Goal: Task Accomplishment & Management: Complete application form

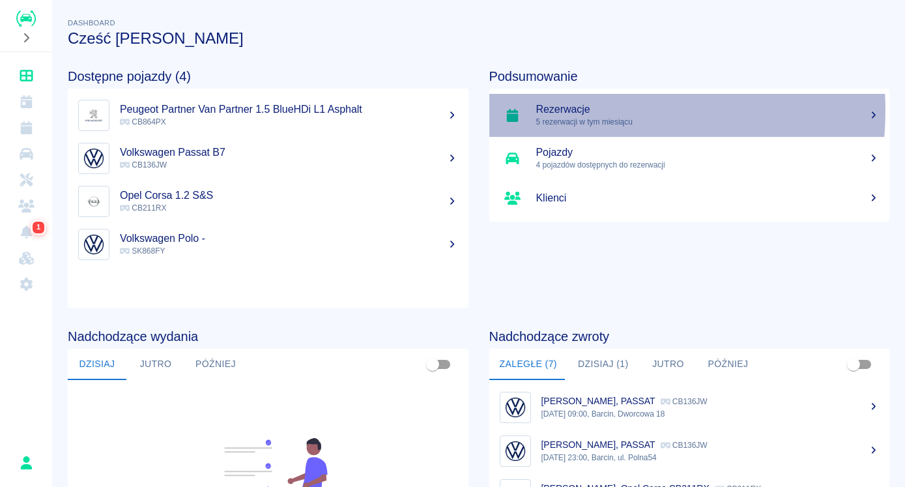
click at [579, 111] on h5 "Rezerwacje" at bounding box center [707, 109] width 343 height 13
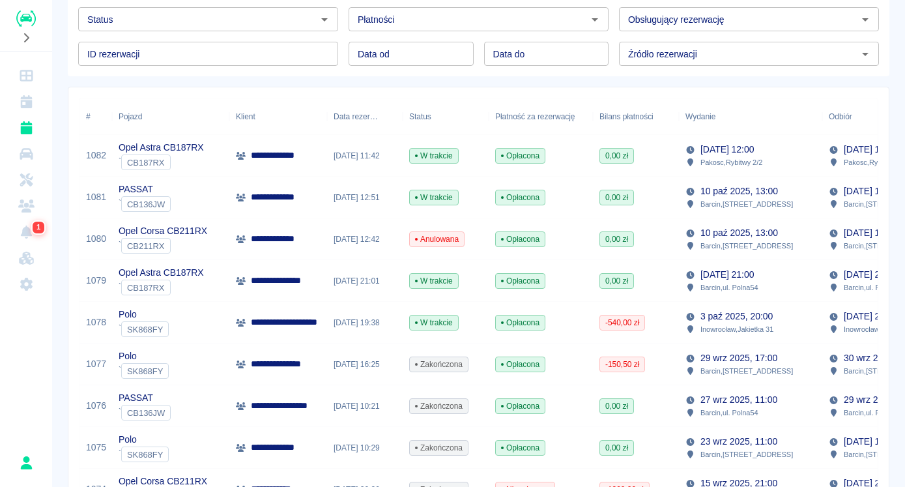
scroll to position [66, 0]
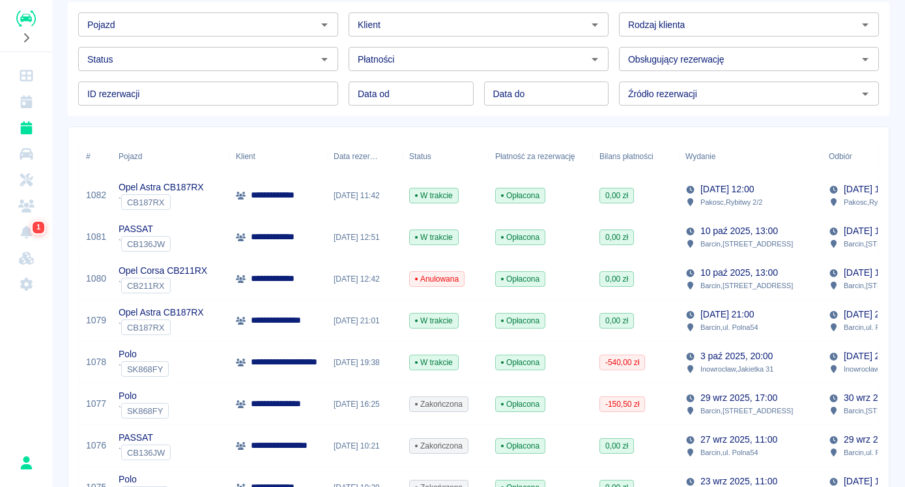
click at [346, 199] on div "11 paź 2025, 11:42" at bounding box center [365, 196] width 76 height 42
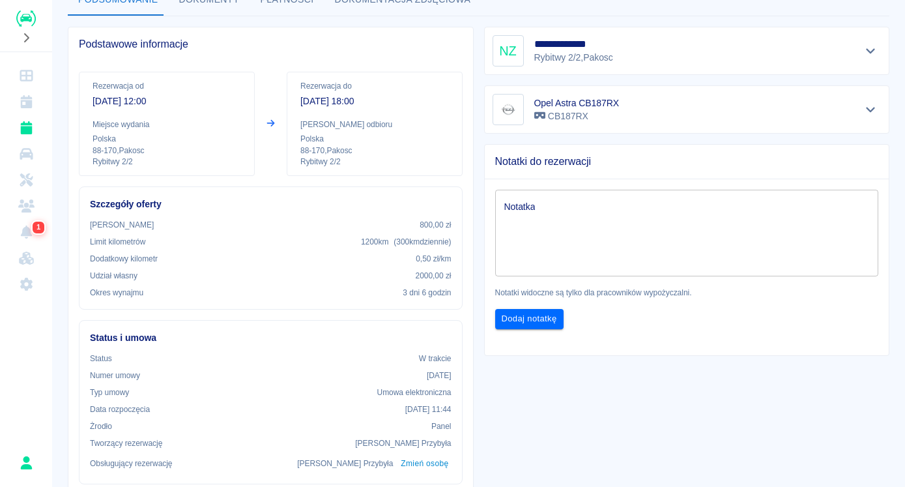
scroll to position [66, 0]
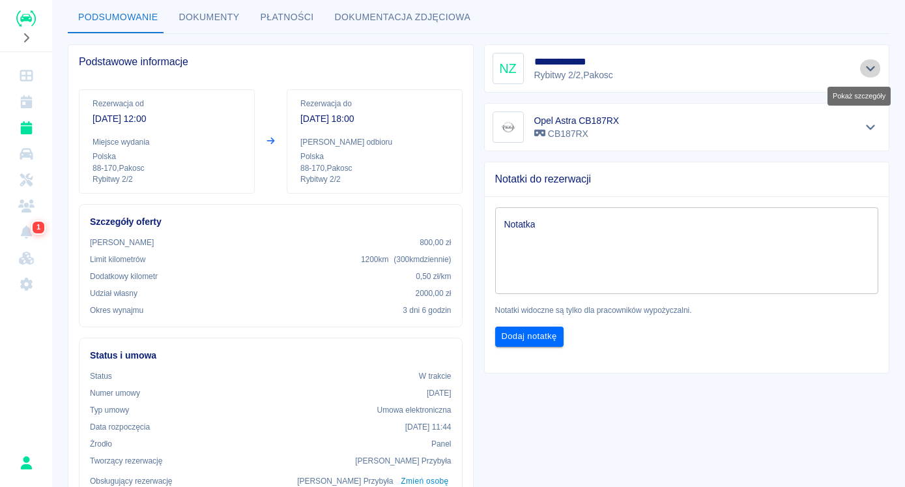
click at [863, 67] on icon "Pokaż szczegóły" at bounding box center [870, 69] width 15 height 12
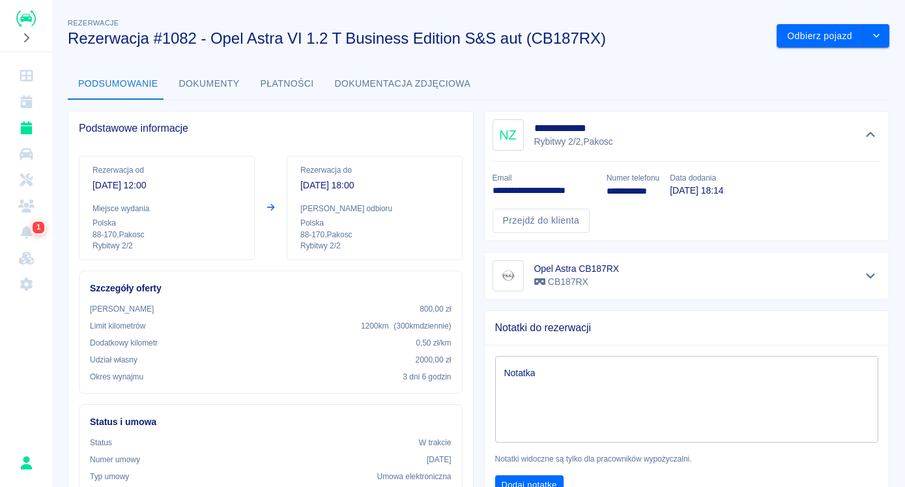
scroll to position [0, 0]
click at [871, 38] on icon "drop-down" at bounding box center [876, 35] width 10 height 8
click at [686, 29] on h3 "Rezerwacja #1082 - Opel Astra VI 1.2 T Business Edition S&S aut (CB187RX)" at bounding box center [417, 38] width 699 height 18
click at [27, 74] on icon "Dashboard" at bounding box center [26, 76] width 13 height 12
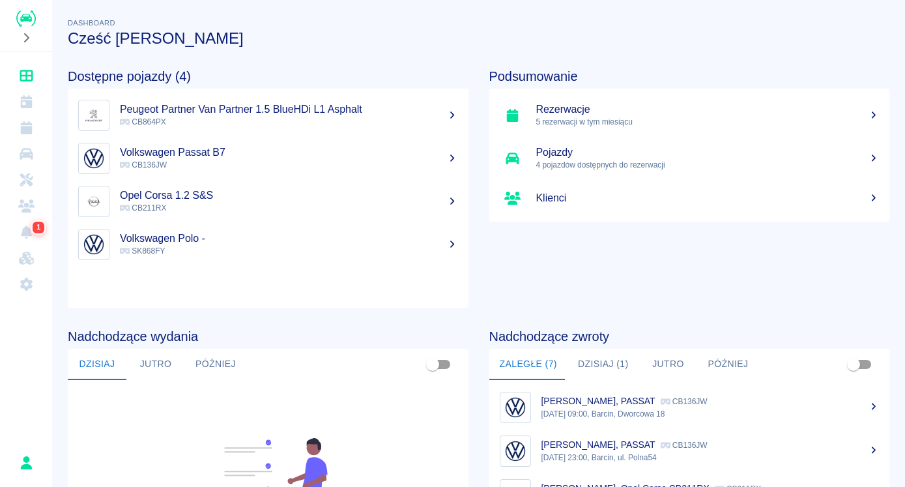
click at [201, 202] on p "CB211RX" at bounding box center [289, 208] width 338 height 12
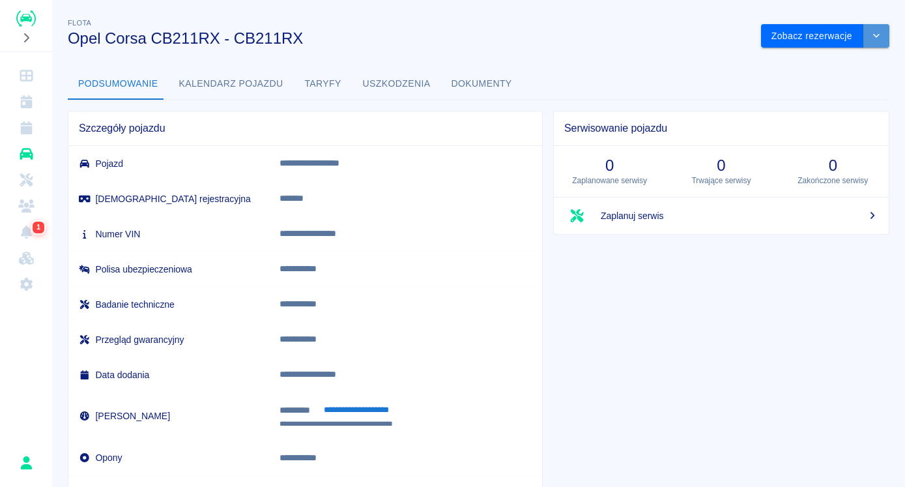
click at [871, 38] on icon "drop-down" at bounding box center [876, 35] width 10 height 8
click at [22, 78] on icon "Dashboard" at bounding box center [26, 75] width 16 height 13
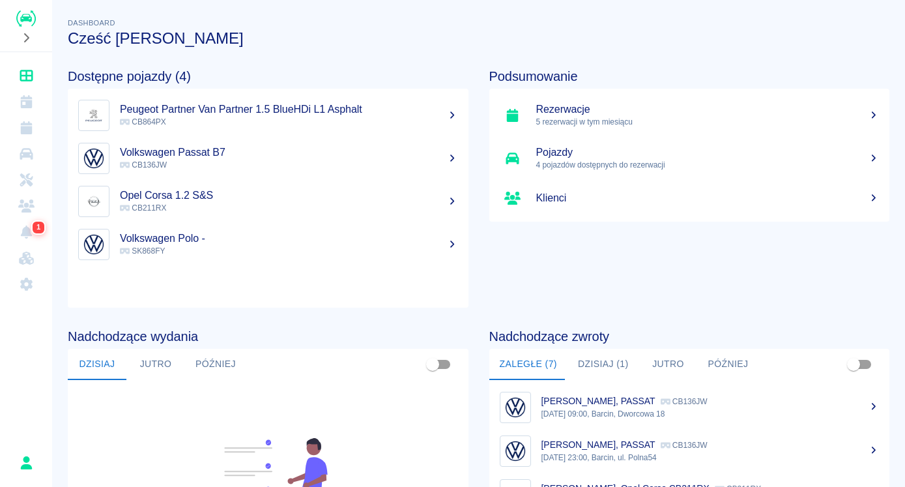
click at [573, 119] on p "5 rezerwacji w tym miesiącu" at bounding box center [707, 122] width 343 height 12
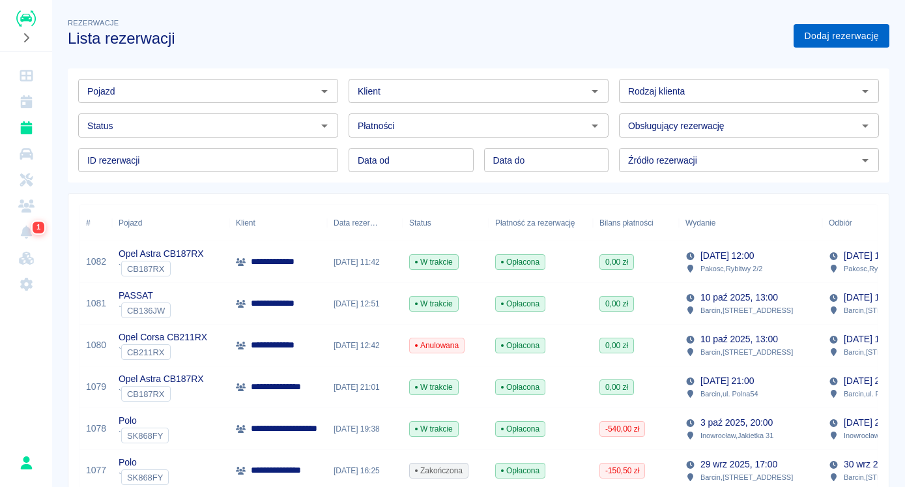
click at [820, 36] on link "Dodaj rezerwację" at bounding box center [842, 36] width 96 height 24
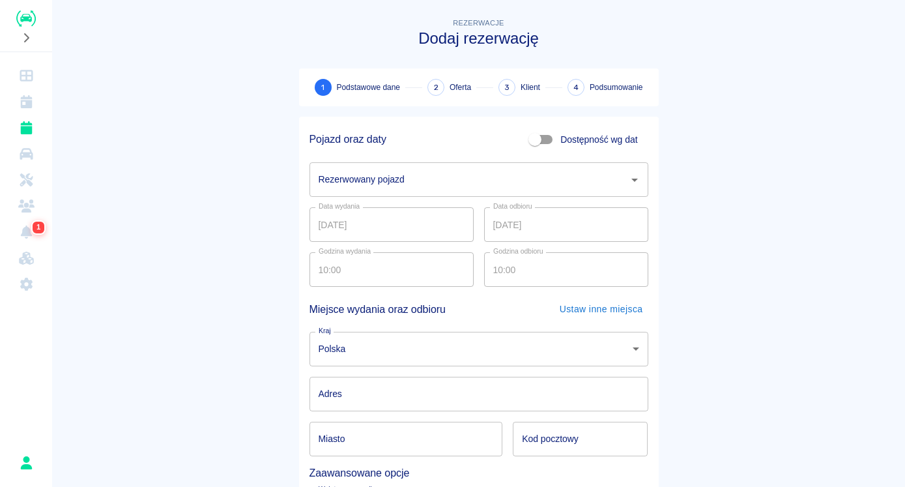
click at [371, 181] on input "Rezerwowany pojazd" at bounding box center [469, 179] width 308 height 23
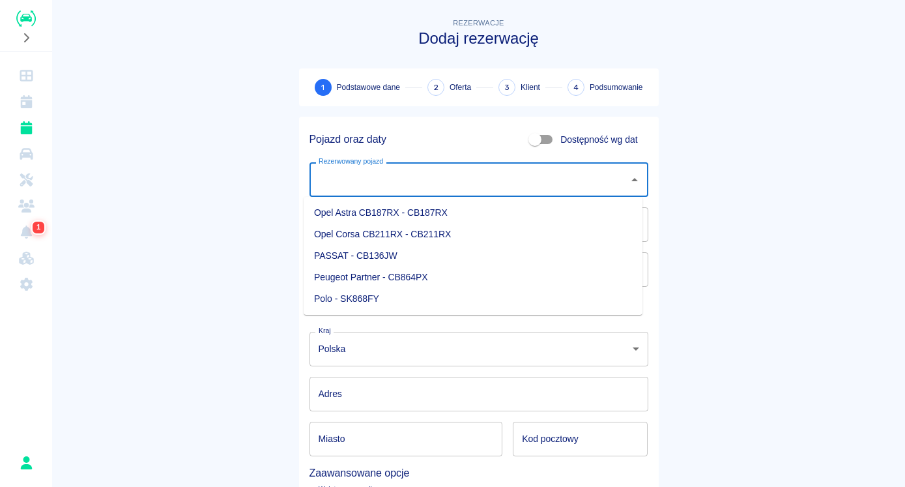
click at [364, 232] on li "Opel Corsa CB211RX - CB211RX" at bounding box center [473, 235] width 339 height 22
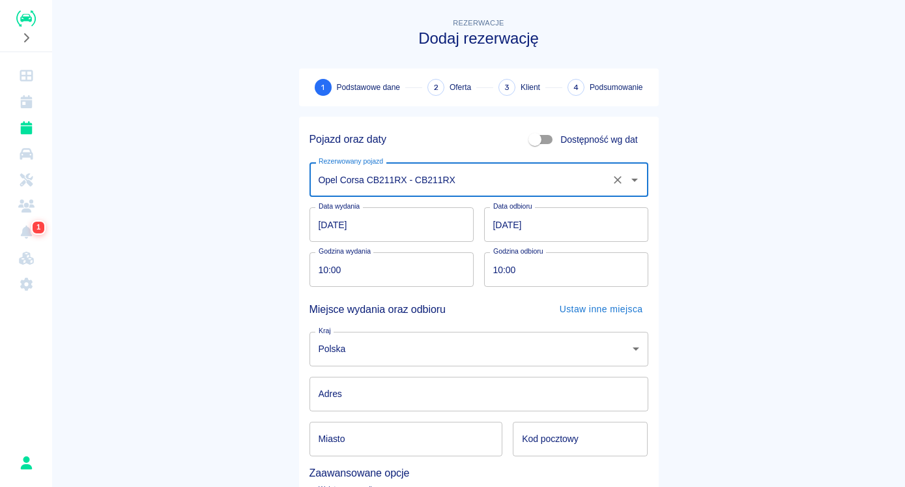
type input "Opel Corsa CB211RX - CB211RX"
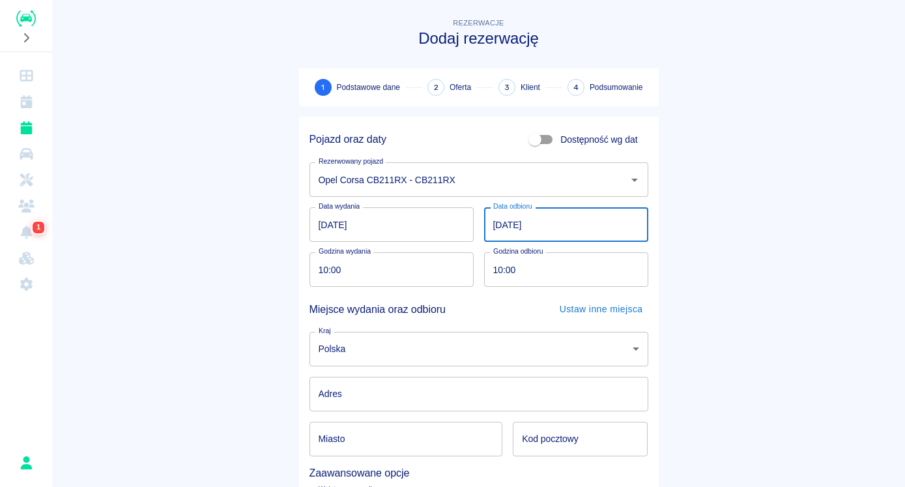
click at [491, 224] on input "15.10.2025" at bounding box center [566, 224] width 164 height 35
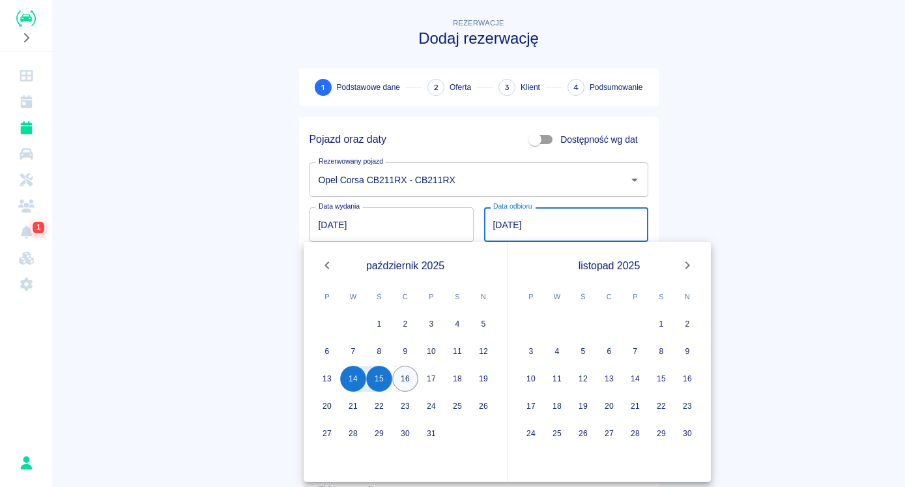
click at [402, 381] on button "16" at bounding box center [405, 379] width 26 height 26
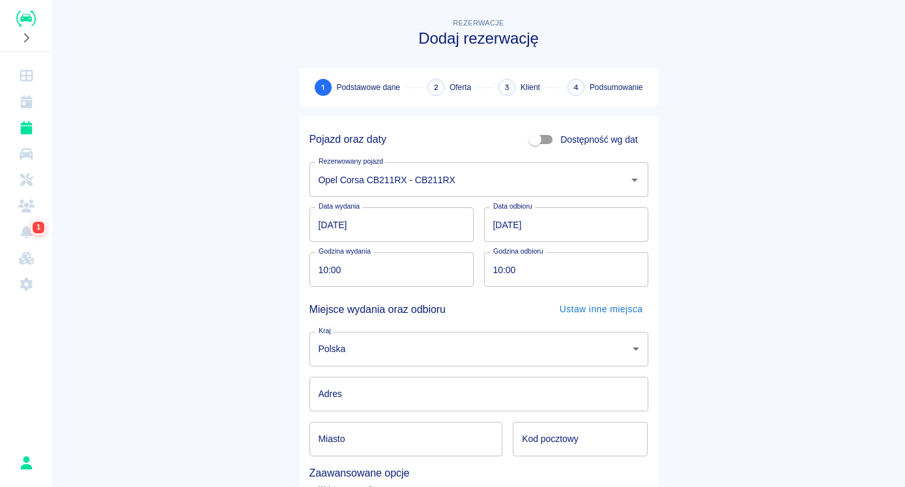
type input "16.10.2025"
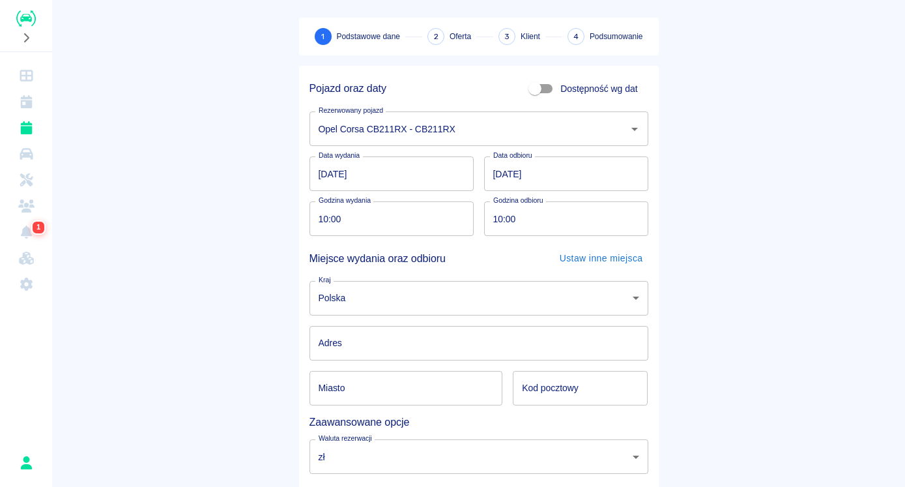
scroll to position [66, 0]
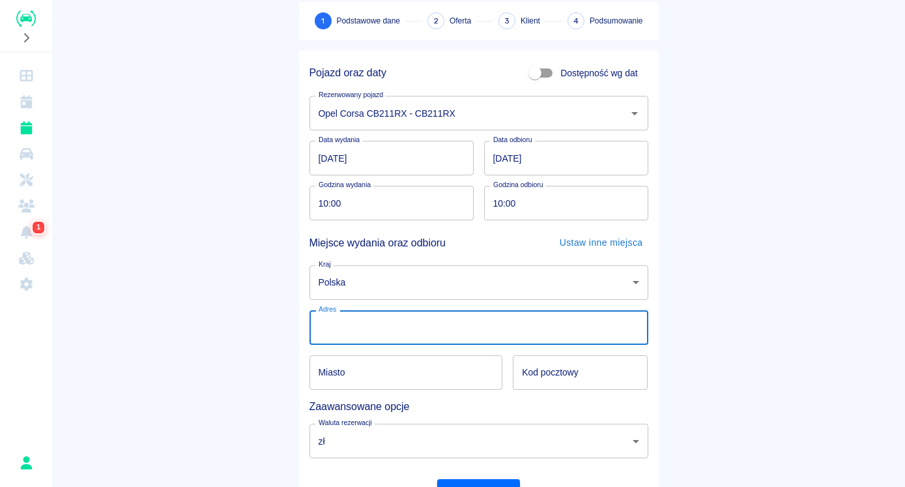
click at [355, 322] on input "Adres" at bounding box center [479, 327] width 339 height 35
type input "[STREET_ADDRESS]"
type input "Barcin"
type input "88-190"
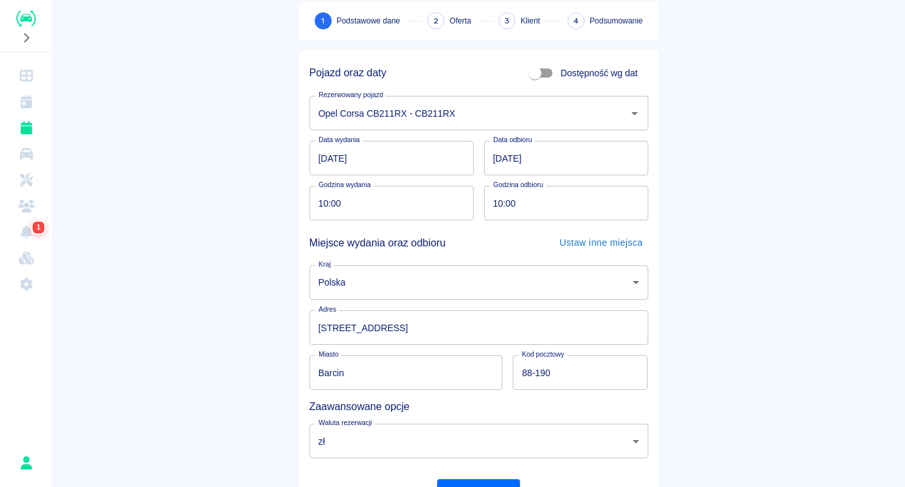
click at [233, 323] on main "Rezerwacje Dodaj rezerwację 1 Podstawowe dane 2 Oferta 3 Klient 4 Podsumowanie …" at bounding box center [478, 231] width 853 height 564
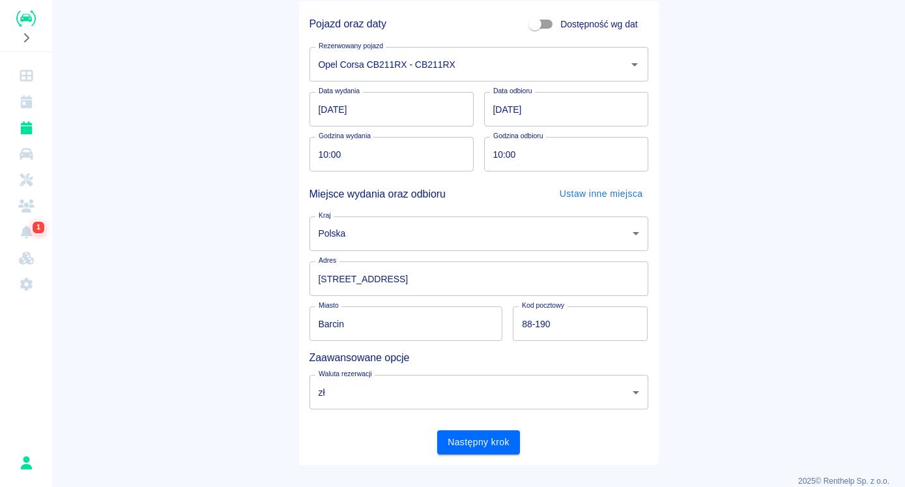
scroll to position [131, 0]
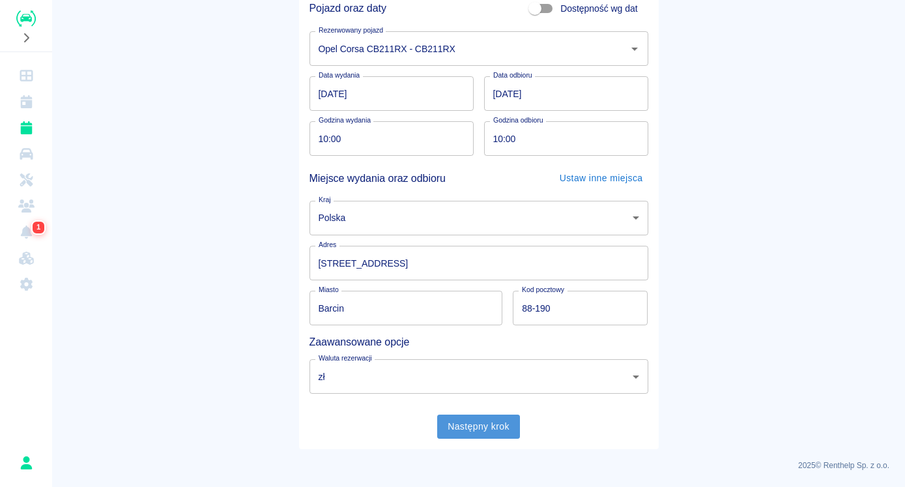
click at [469, 423] on button "Następny krok" at bounding box center [478, 426] width 83 height 24
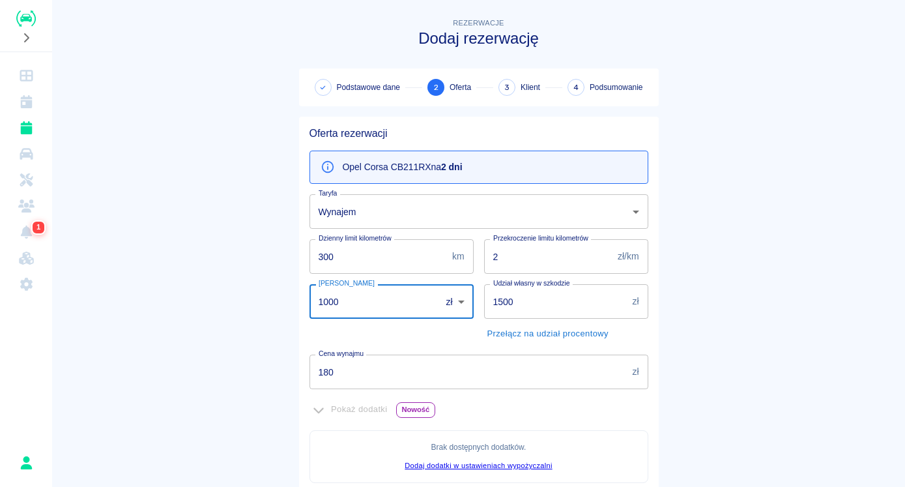
drag, startPoint x: 299, startPoint y: 316, endPoint x: 246, endPoint y: 317, distance: 52.8
click at [310, 317] on input "1000" at bounding box center [371, 301] width 123 height 35
type input "0"
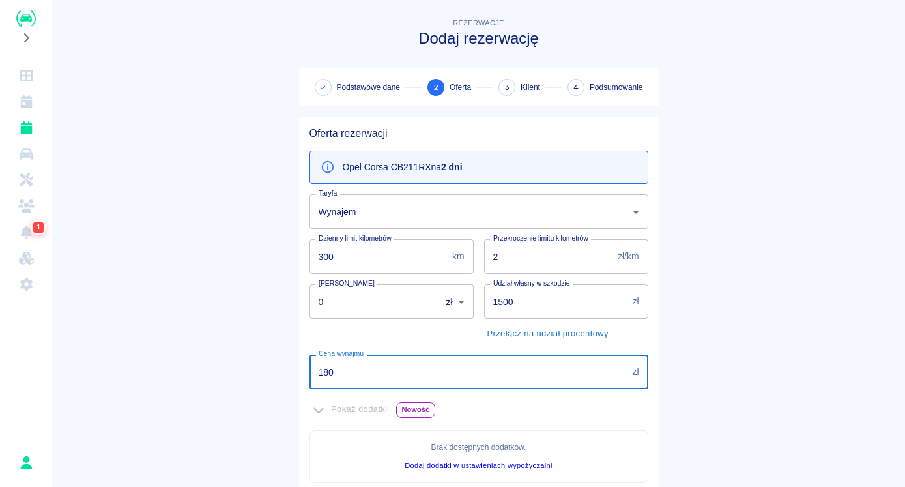
drag, startPoint x: 332, startPoint y: 371, endPoint x: 284, endPoint y: 379, distance: 48.3
click at [310, 379] on input "180" at bounding box center [469, 372] width 318 height 35
type input "140"
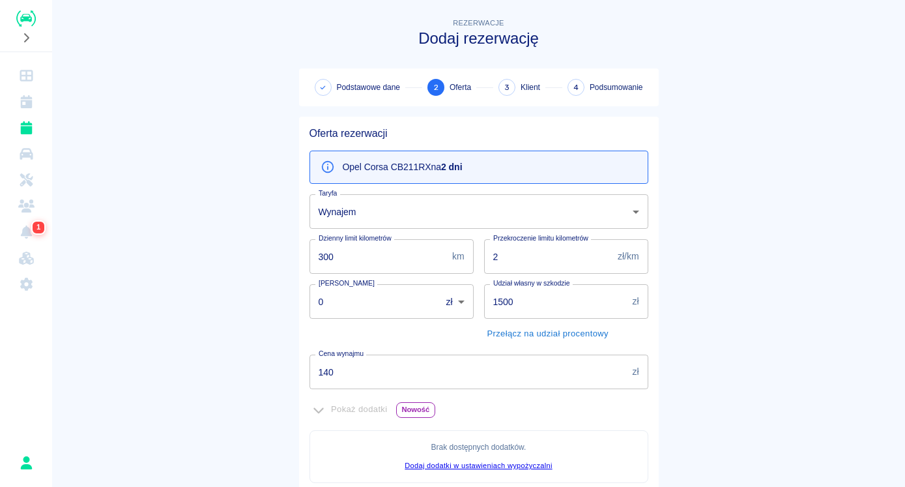
click at [217, 383] on main "Rezerwacje Dodaj rezerwację Podstawowe dane 2 Oferta 3 Klient 4 Podsumowanie Of…" at bounding box center [478, 365] width 853 height 699
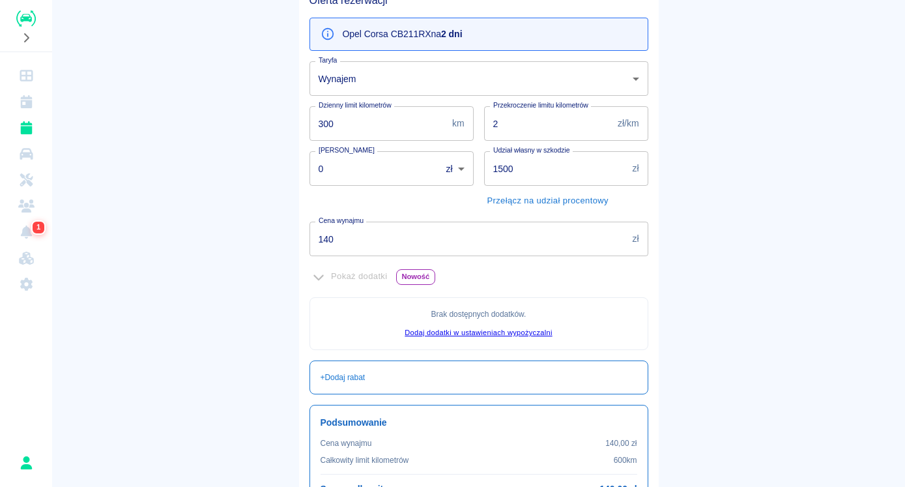
scroll to position [266, 0]
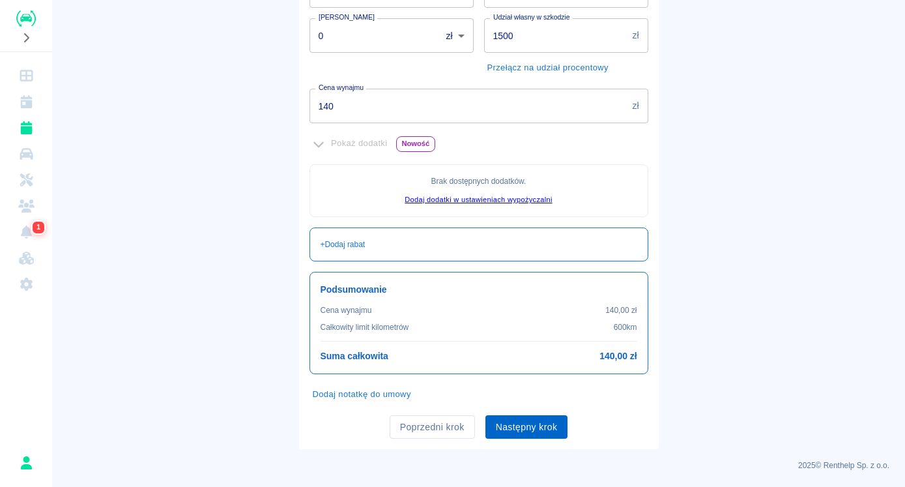
click at [511, 426] on button "Następny krok" at bounding box center [526, 427] width 83 height 24
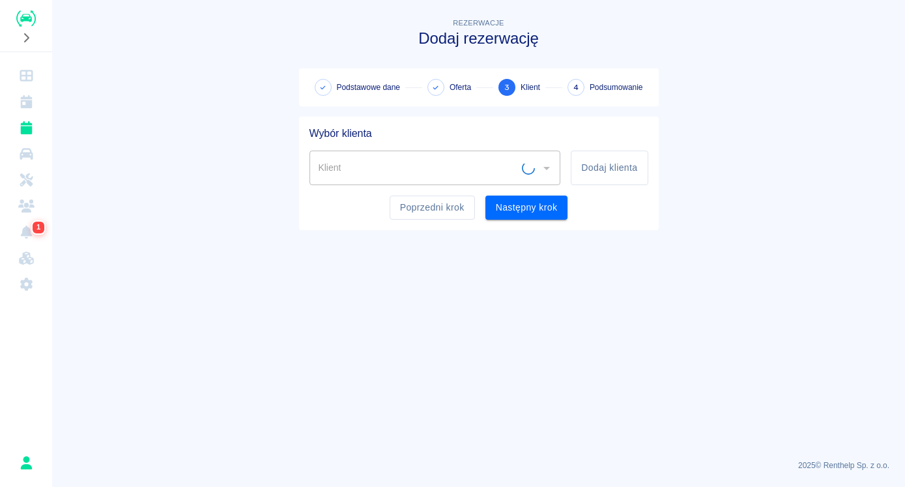
scroll to position [0, 0]
click at [609, 164] on button "Dodaj klienta" at bounding box center [609, 168] width 77 height 35
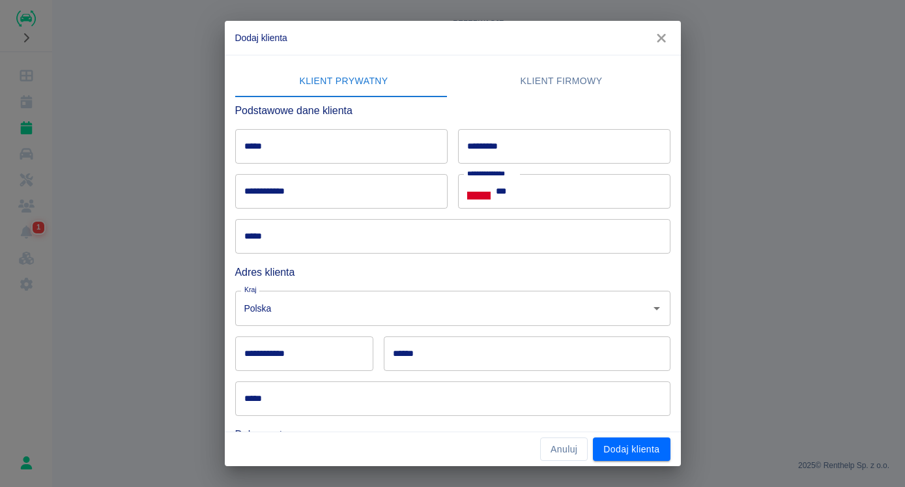
click at [289, 149] on input "*****" at bounding box center [341, 146] width 212 height 35
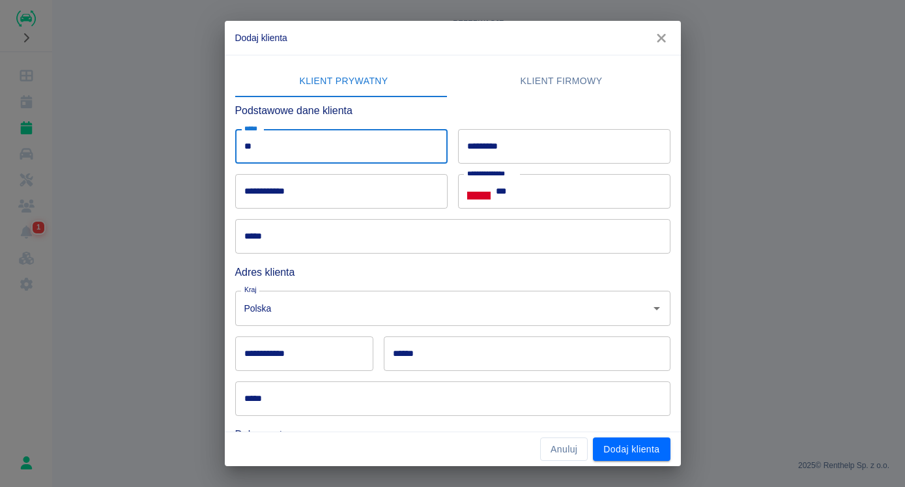
type input "*"
type input "*******"
click at [562, 151] on input "*********" at bounding box center [564, 146] width 212 height 35
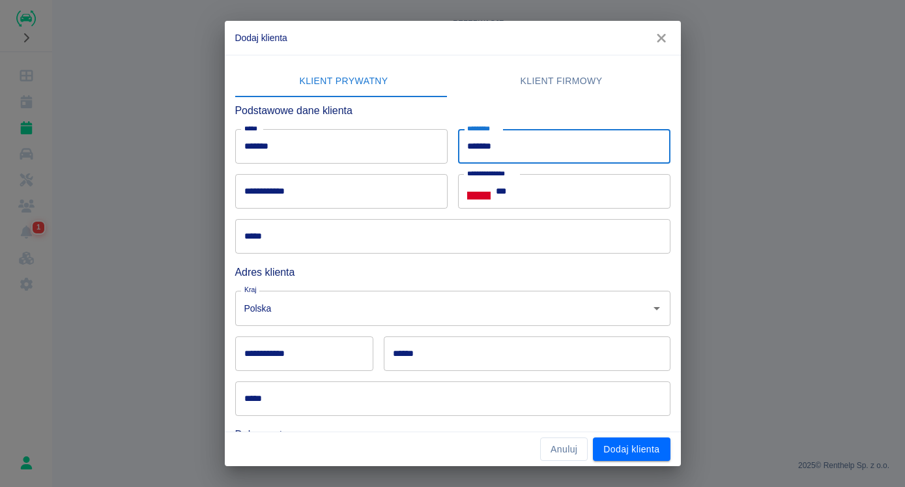
type input "*******"
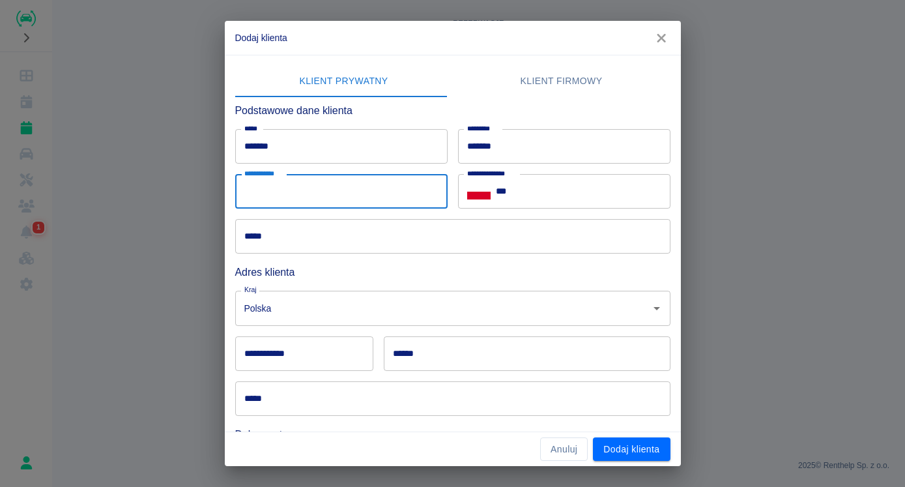
click at [340, 206] on input "**********" at bounding box center [341, 191] width 212 height 35
type input "**********"
click at [558, 171] on div "**********" at bounding box center [559, 186] width 223 height 45
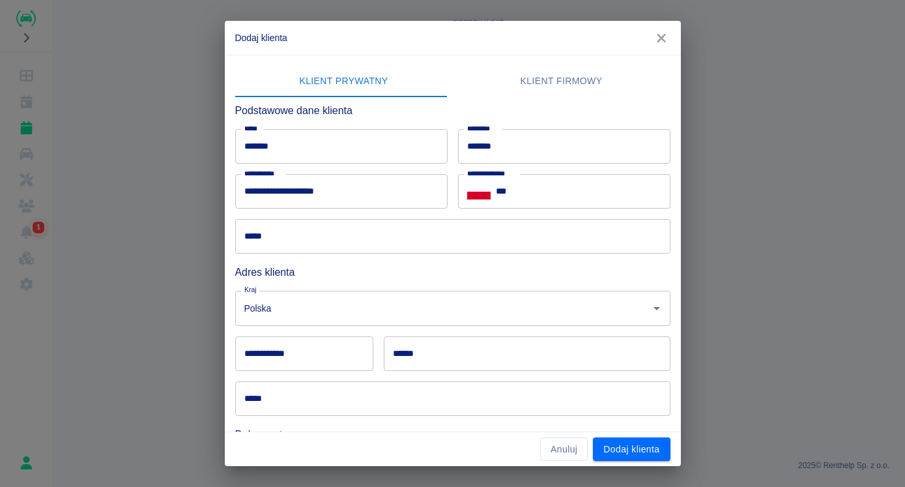
click at [555, 192] on input "***" at bounding box center [583, 191] width 175 height 35
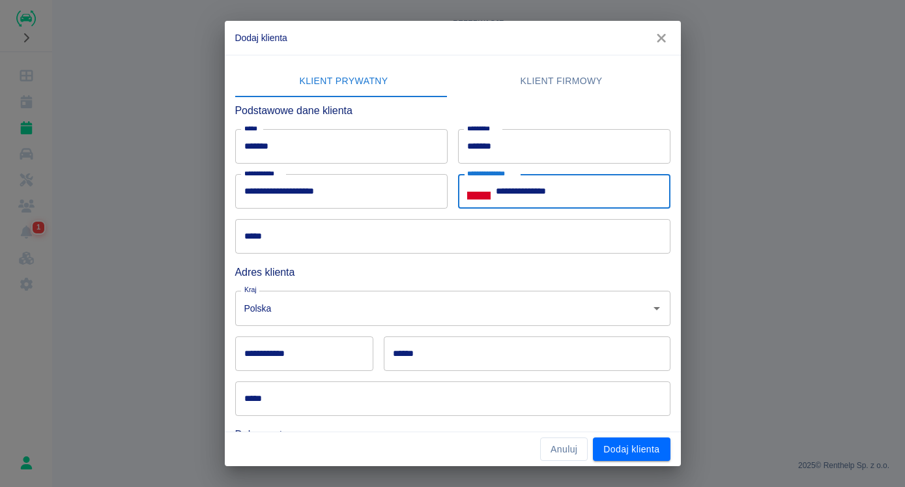
type input "**********"
click at [325, 229] on input "*****" at bounding box center [452, 236] width 435 height 35
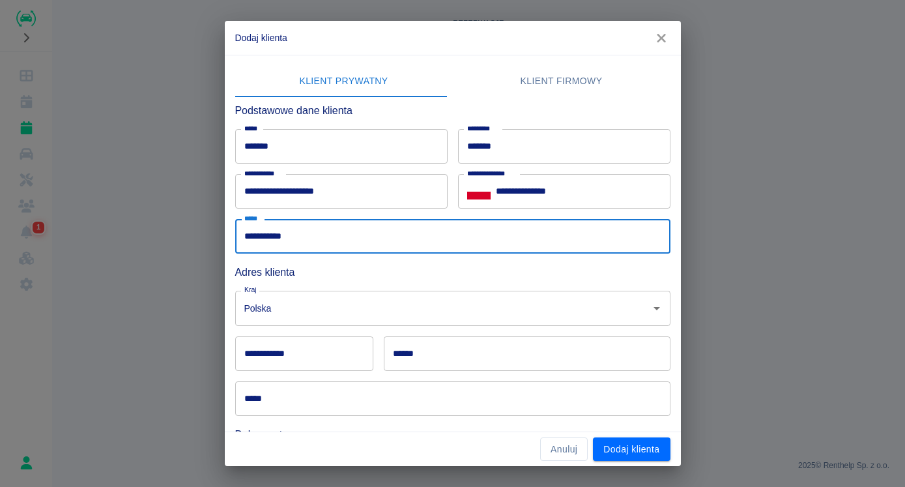
type input "**********"
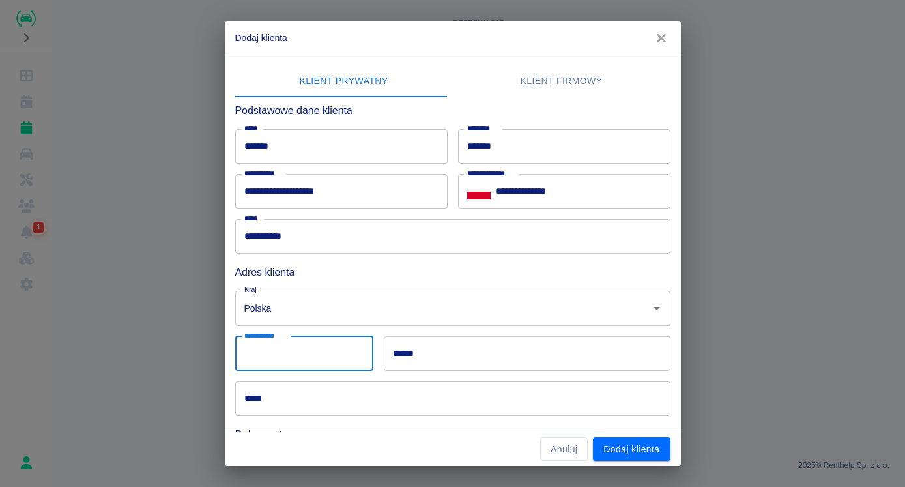
click at [270, 349] on input "**********" at bounding box center [304, 353] width 138 height 35
type input "******"
click at [414, 353] on input "******" at bounding box center [527, 353] width 287 height 35
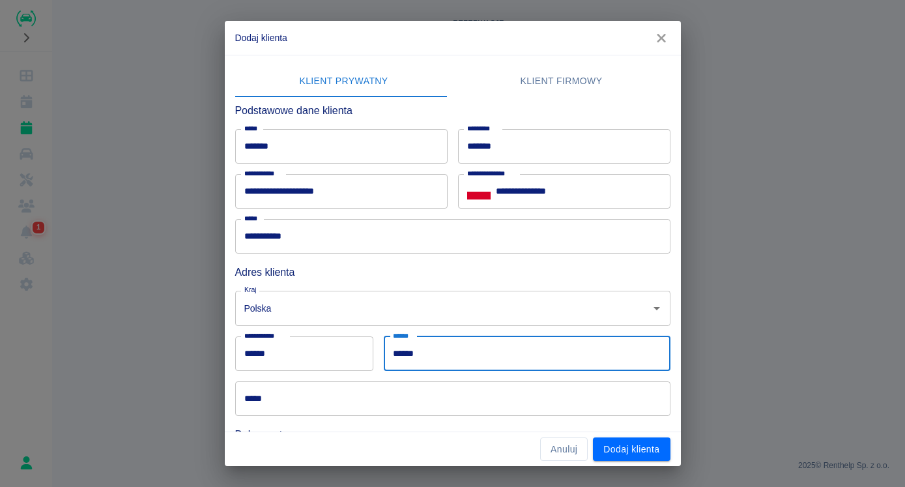
type input "******"
click at [347, 411] on input "*****" at bounding box center [452, 398] width 435 height 35
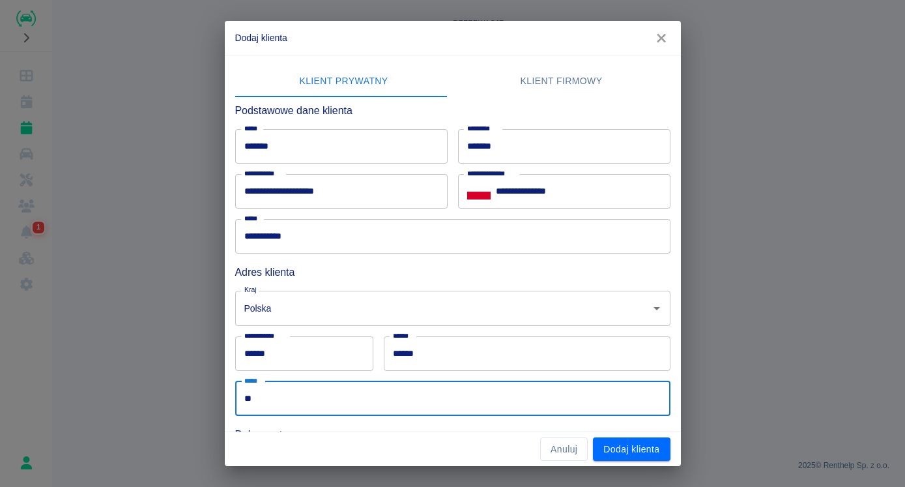
type input "*"
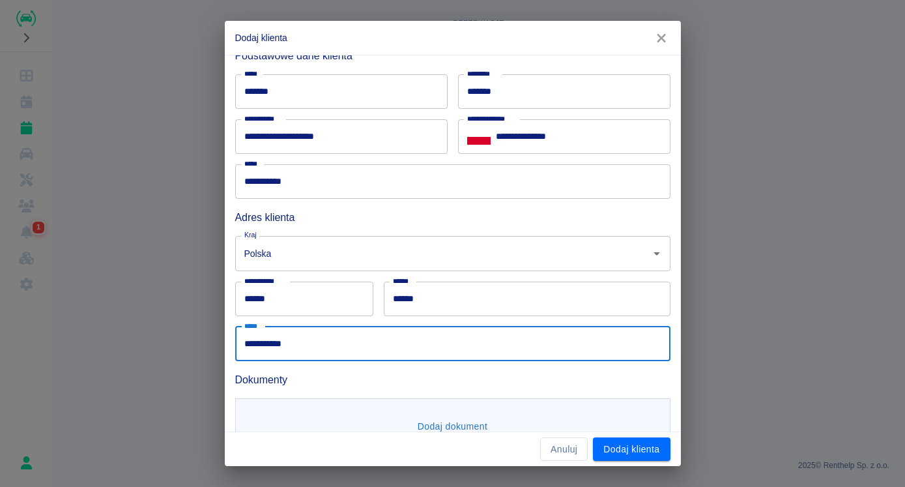
scroll to position [100, 0]
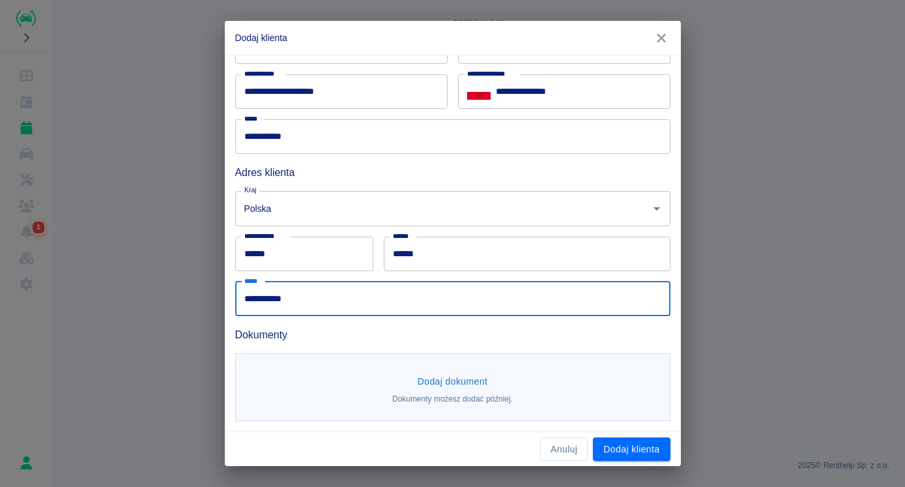
type input "**********"
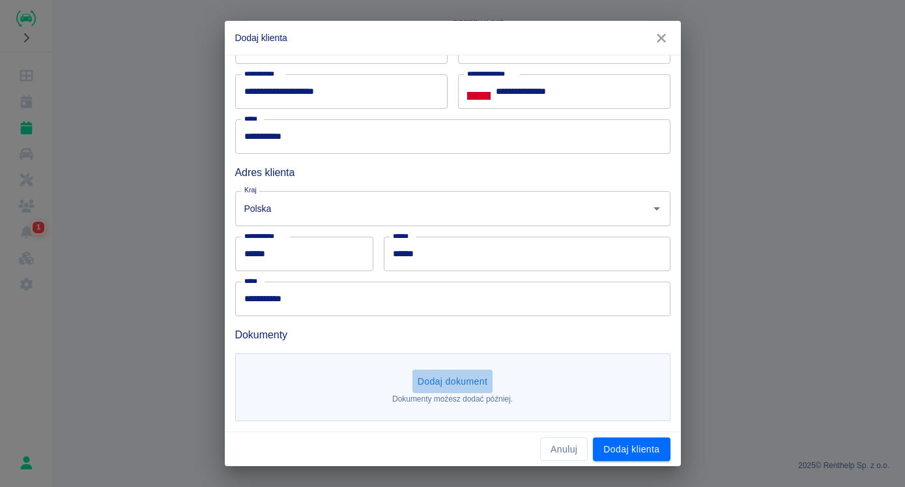
click at [461, 386] on button "Dodaj dokument" at bounding box center [453, 381] width 81 height 24
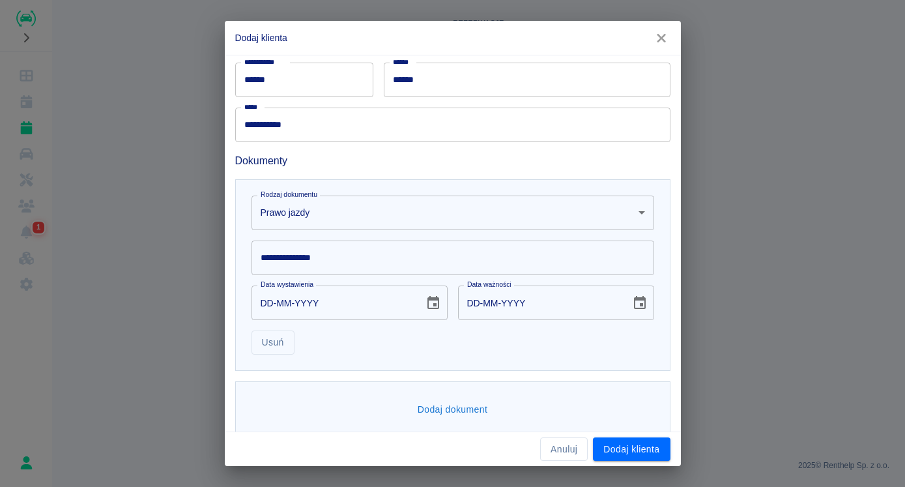
scroll to position [290, 0]
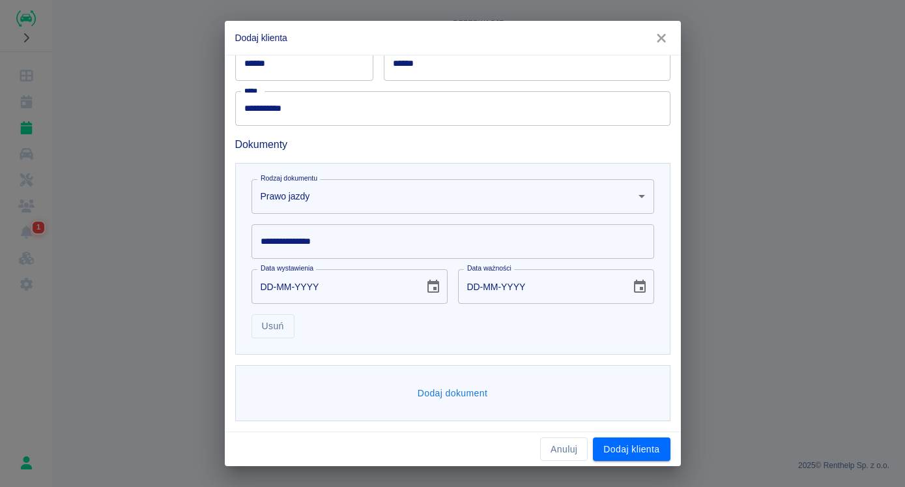
click at [313, 237] on input "**********" at bounding box center [453, 241] width 403 height 35
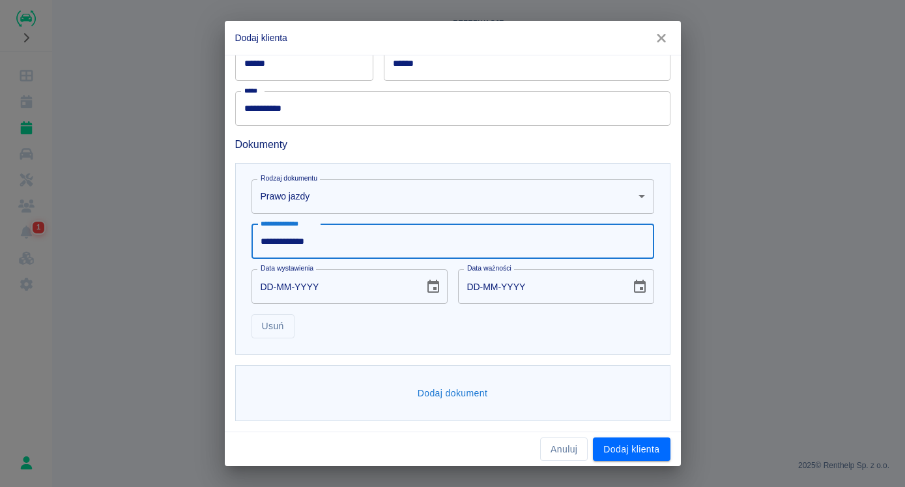
type input "**********"
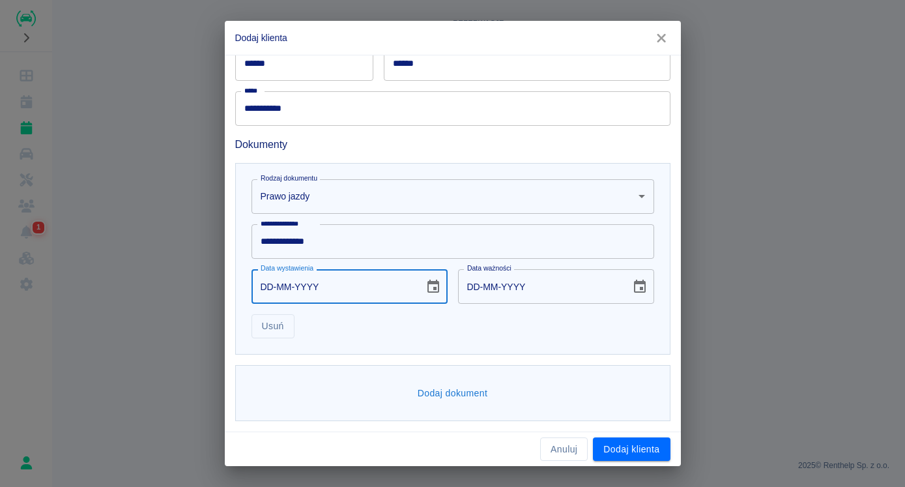
click at [262, 285] on input "DD-MM-YYYY" at bounding box center [334, 286] width 164 height 35
type input "23-05-0002"
type input "23-05-0012"
type input "23-05-0020"
type input "23-05-0030"
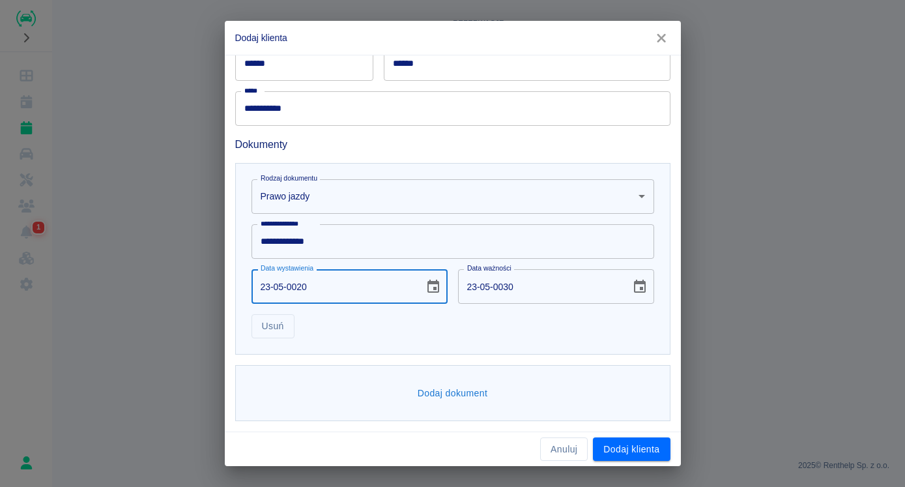
type input "23-05-0200"
type input "23-05-0210"
type input "23-05-2007"
type input "23-05-2017"
type input "23-05-2007"
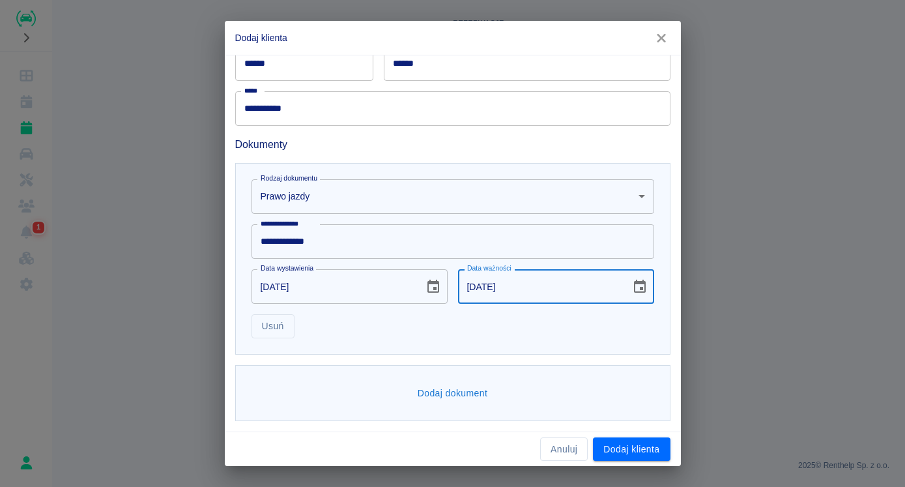
click at [515, 291] on input "23-05-2017" at bounding box center [540, 286] width 164 height 35
click at [495, 285] on input "23-05-2017" at bounding box center [540, 286] width 164 height 35
type input "23-05-2027"
click at [469, 394] on button "Dodaj dokument" at bounding box center [453, 393] width 81 height 24
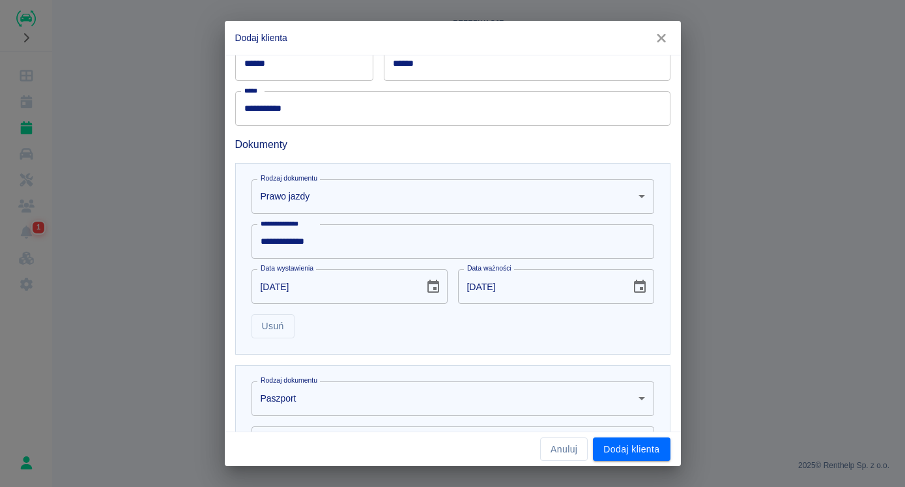
click at [353, 394] on body "**********" at bounding box center [452, 243] width 905 height 487
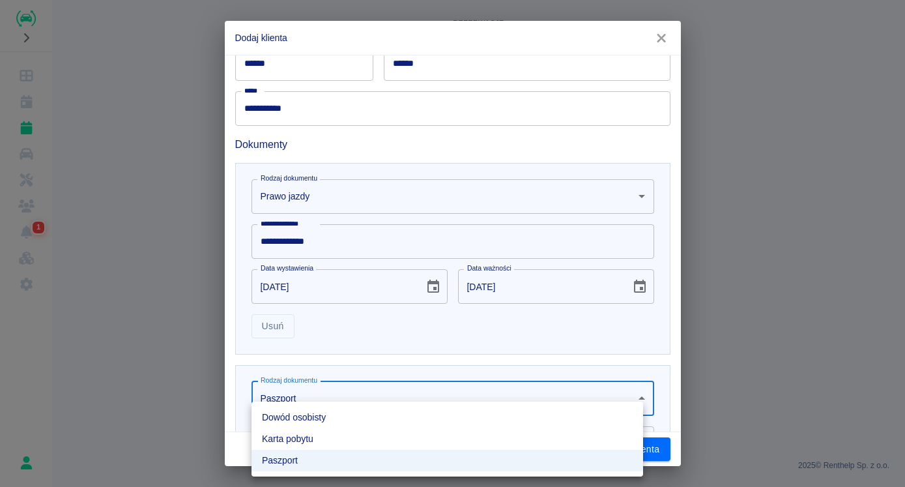
click at [300, 420] on li "Dowód osobisty" at bounding box center [448, 418] width 392 height 22
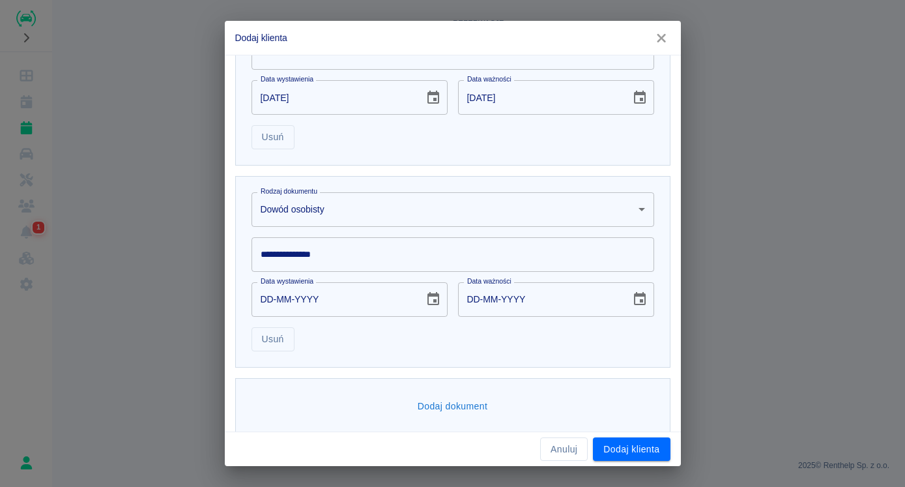
scroll to position [489, 0]
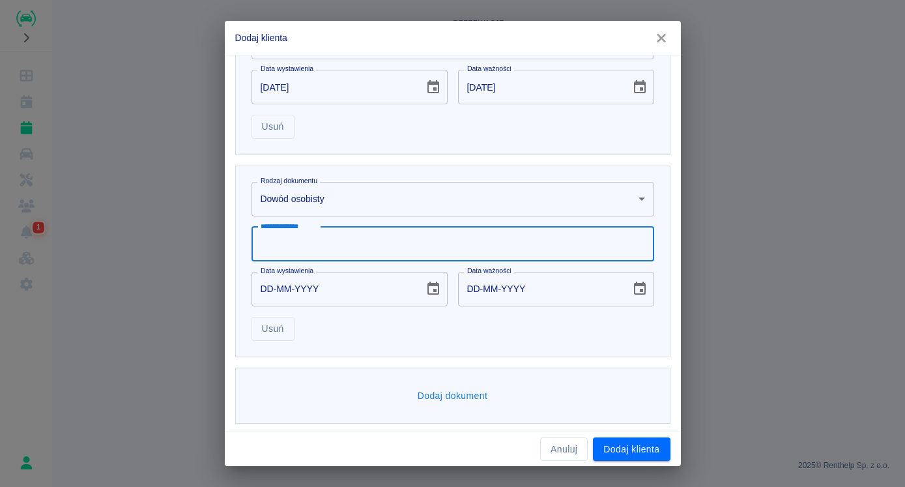
click at [323, 252] on input "**********" at bounding box center [453, 244] width 403 height 35
type input "*"
type input "*********"
click at [322, 289] on input "DD-MM-YYYY" at bounding box center [334, 289] width 164 height 35
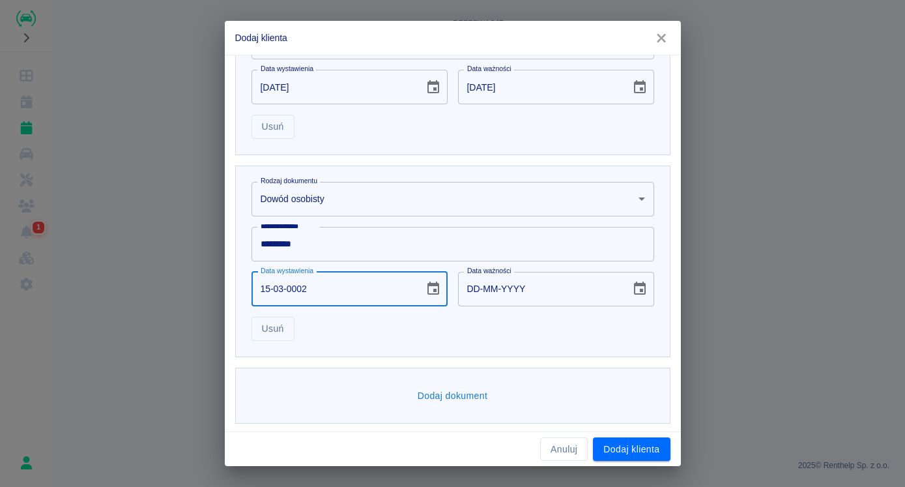
type input "15-03-0020"
type input "15-03-0030"
type input "15-03-0201"
type input "15-03-0211"
type input "15-03-2019"
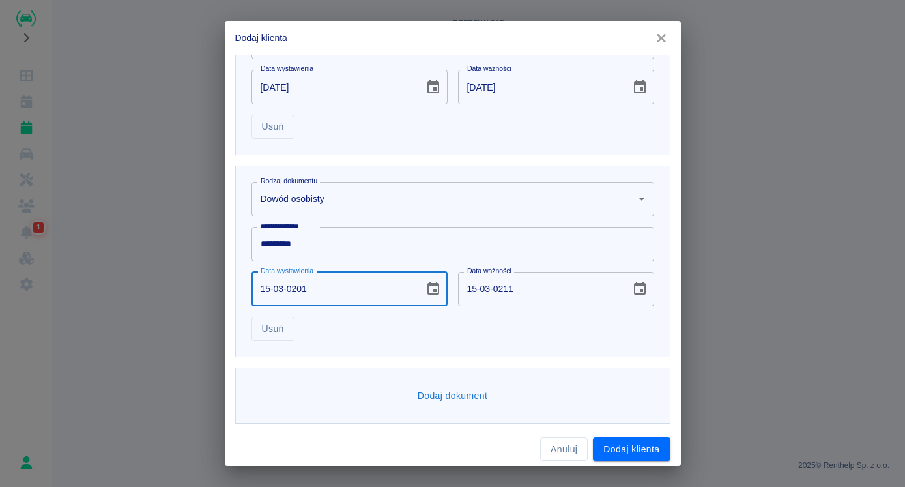
type input "15-03-2029"
type input "15-03-2019"
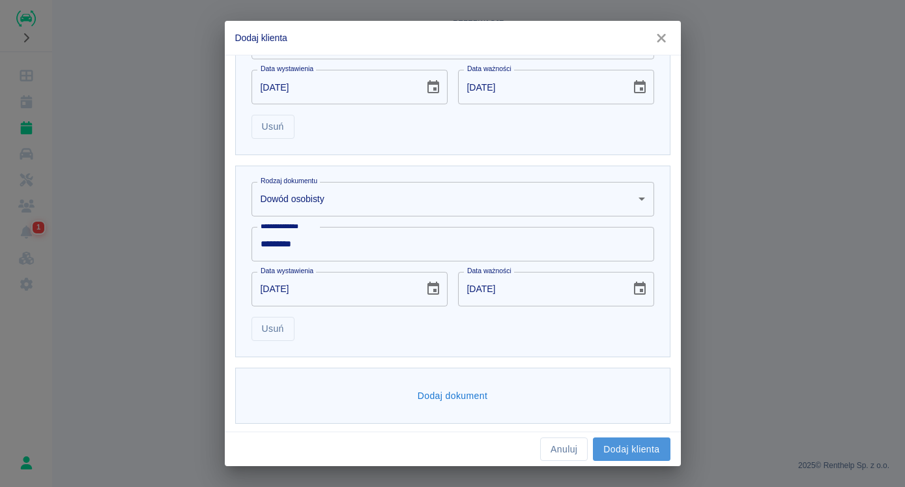
click at [635, 444] on button "Dodaj klienta" at bounding box center [631, 449] width 77 height 24
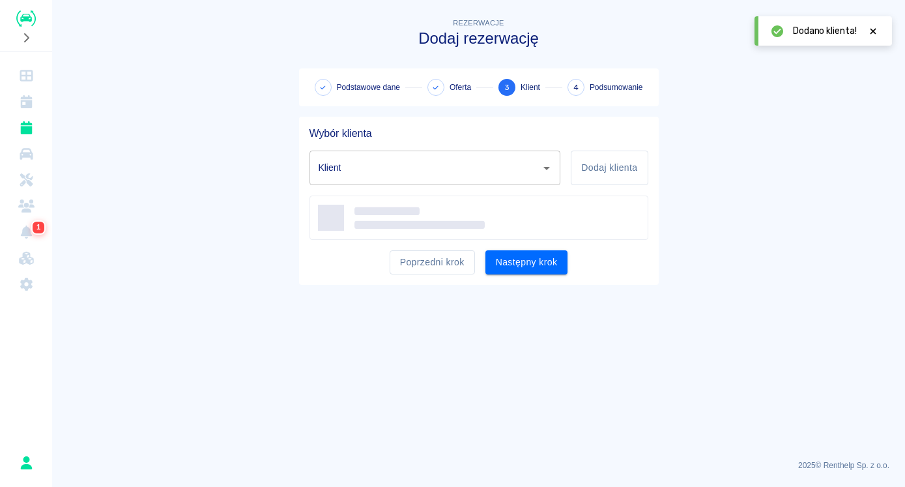
type input "MAURYCY STASZAK (+48570080777)"
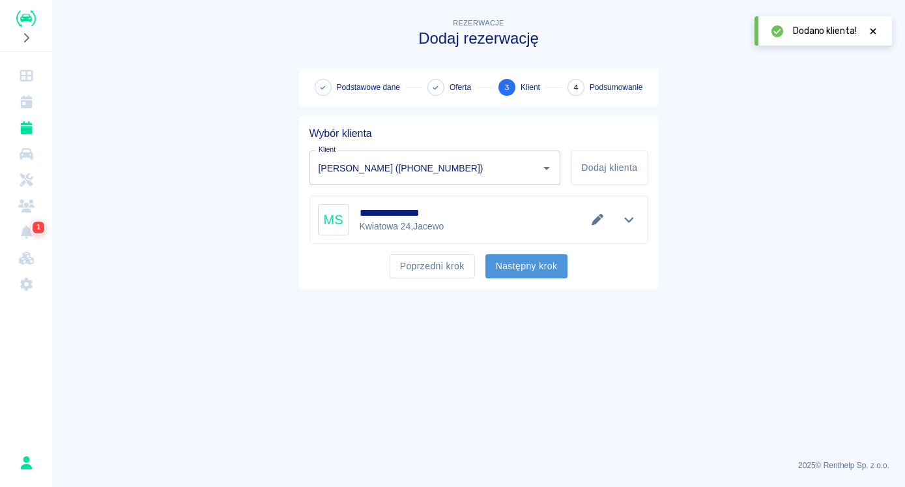
click at [544, 272] on button "Następny krok" at bounding box center [526, 266] width 83 height 24
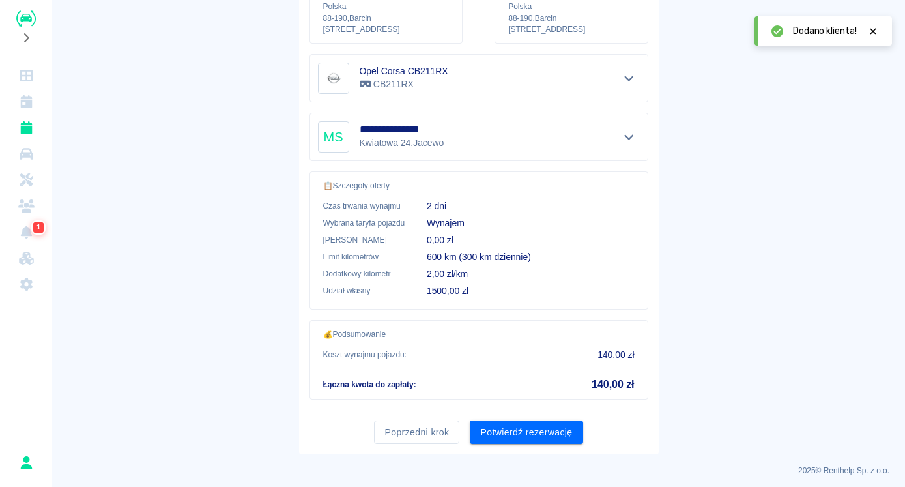
scroll to position [216, 0]
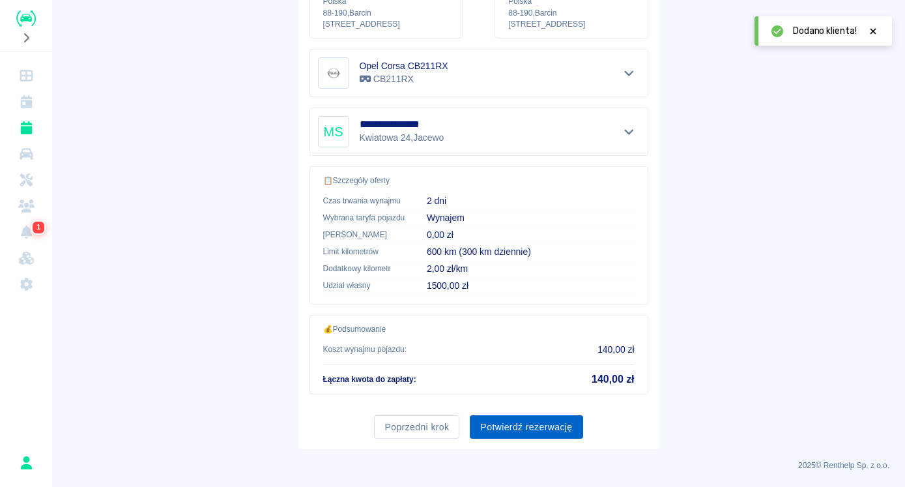
click at [551, 422] on button "Potwierdź rezerwację" at bounding box center [526, 427] width 113 height 24
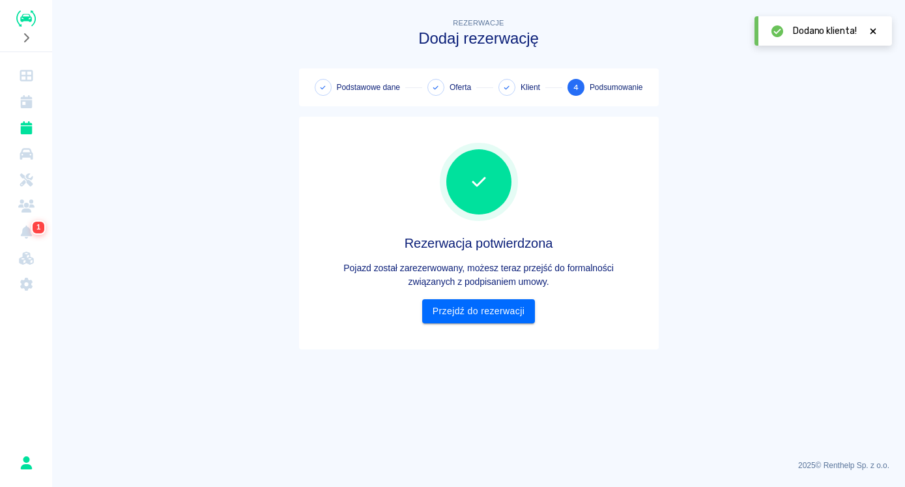
scroll to position [0, 0]
click at [514, 319] on link "Przejdź do rezerwacji" at bounding box center [478, 311] width 113 height 24
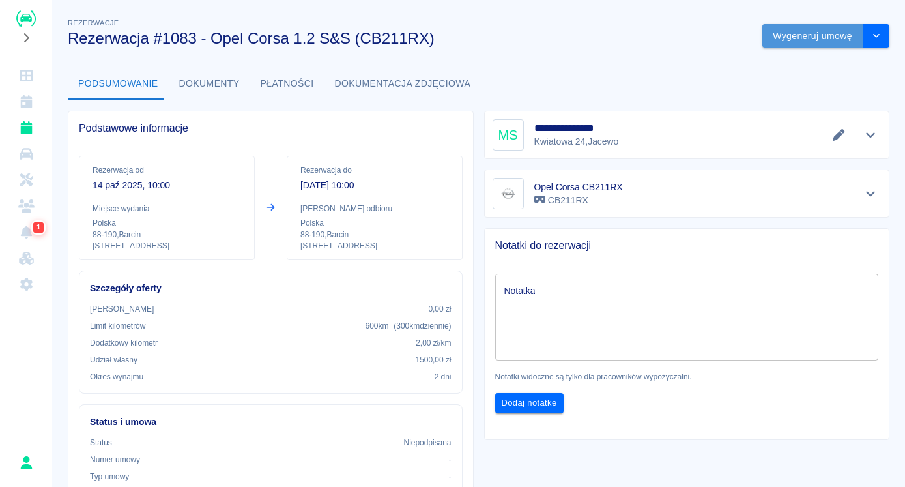
click at [819, 35] on button "Wygeneruj umowę" at bounding box center [812, 36] width 101 height 24
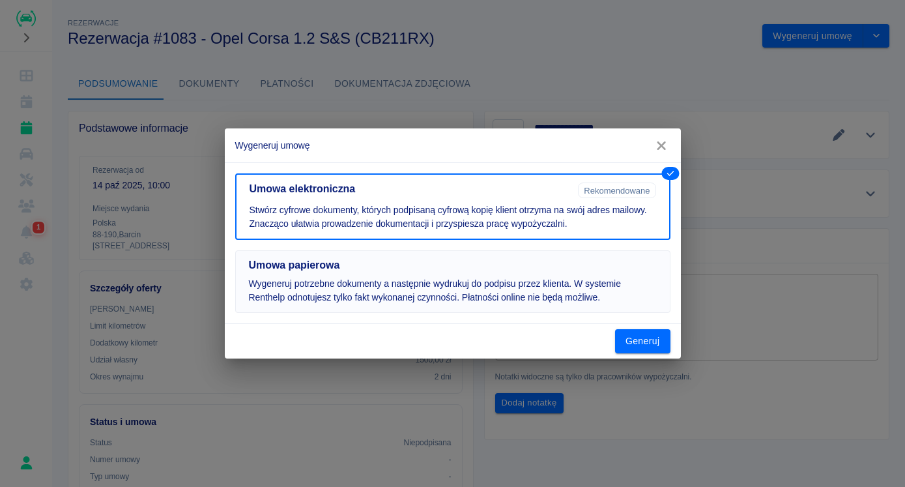
click at [332, 278] on p "Wygeneruj potrzebne dokumenty a następnie wydrukuj do podpisu przez klienta. W …" at bounding box center [453, 290] width 408 height 27
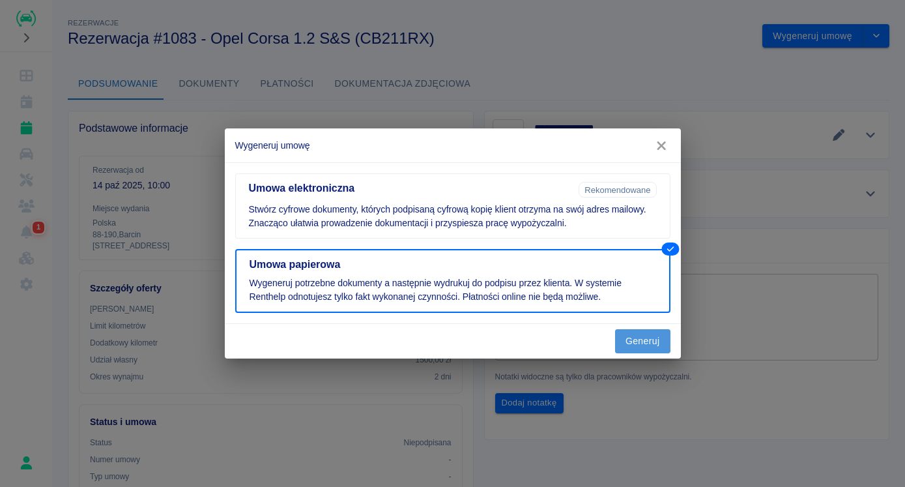
click at [631, 341] on button "Generuj" at bounding box center [642, 341] width 55 height 24
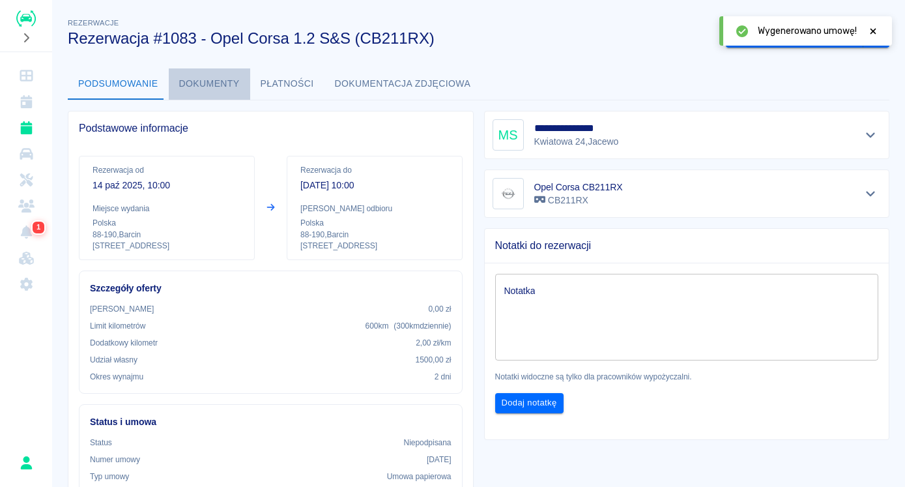
click at [207, 85] on button "Dokumenty" at bounding box center [209, 83] width 81 height 31
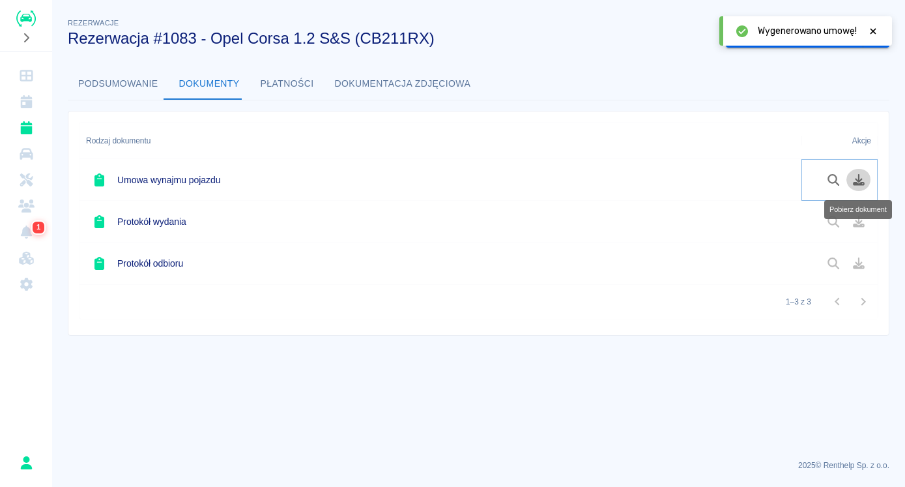
click at [861, 182] on icon "Pobierz dokument" at bounding box center [859, 180] width 12 height 12
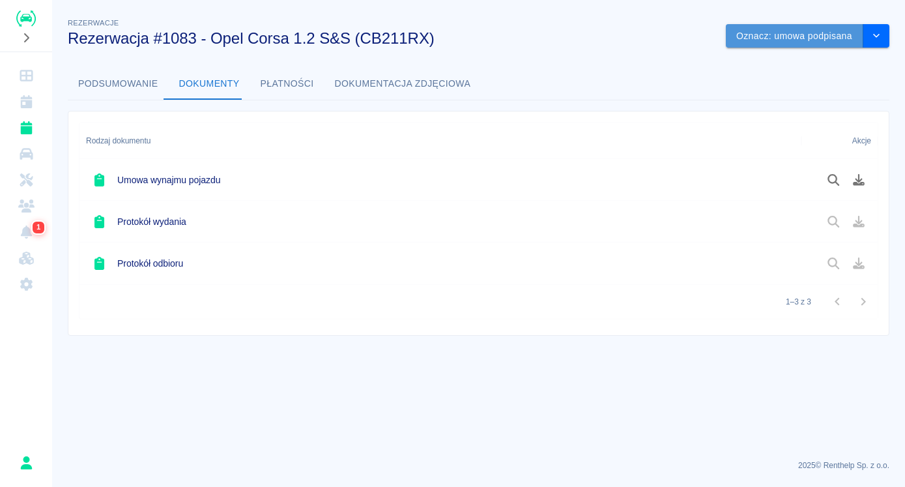
click at [826, 37] on button "Oznacz: umowa podpisana" at bounding box center [795, 36] width 138 height 24
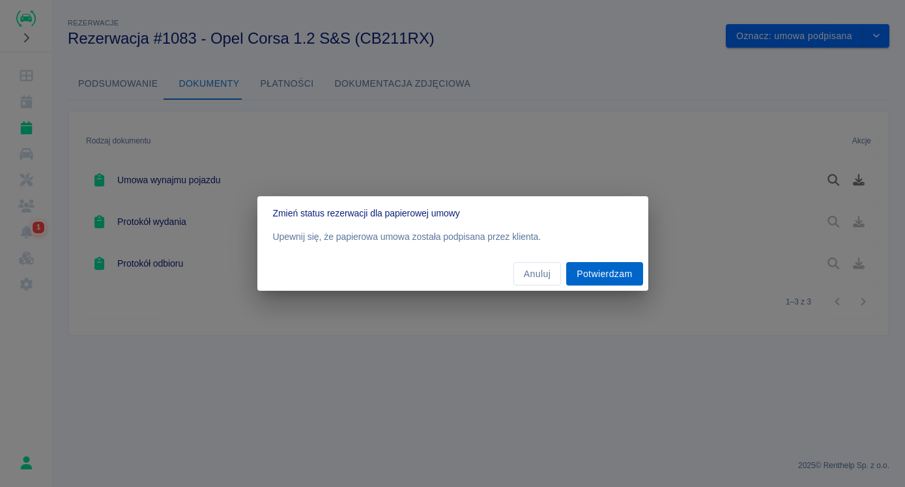
click at [605, 276] on button "Potwierdzam" at bounding box center [604, 274] width 76 height 24
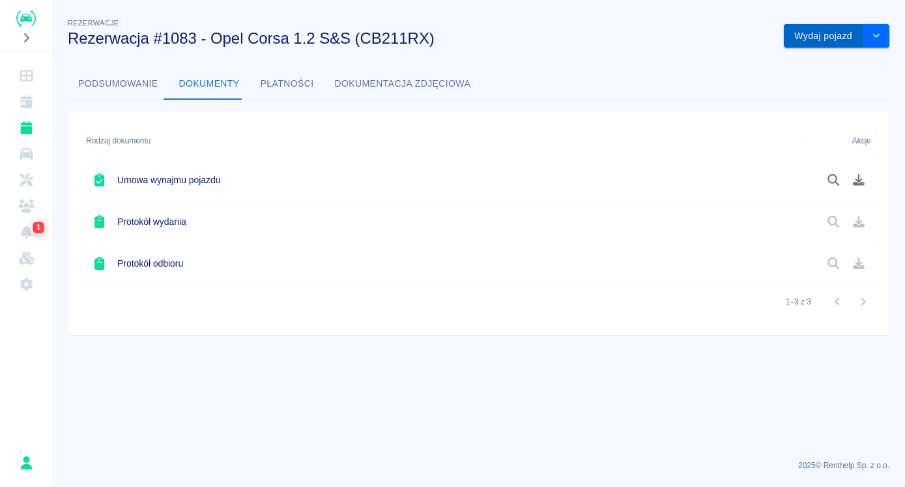
click at [835, 38] on button "Wydaj pojazd" at bounding box center [824, 36] width 80 height 24
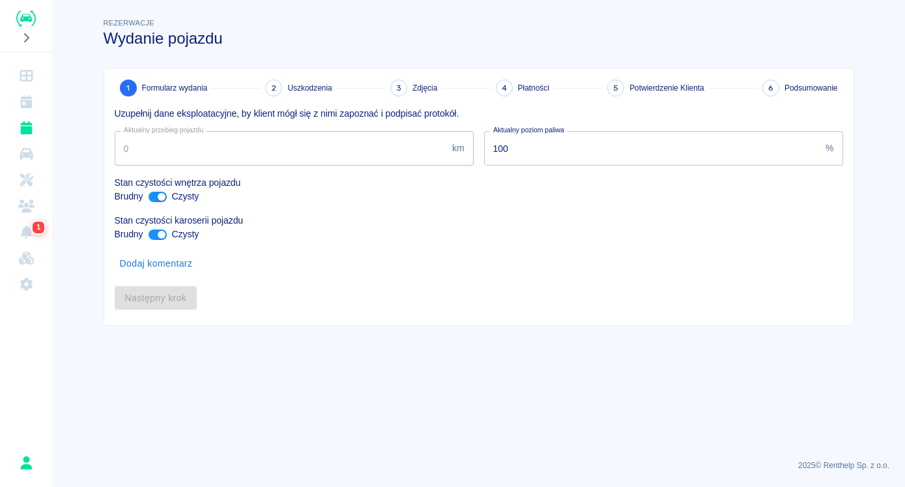
type input "12033"
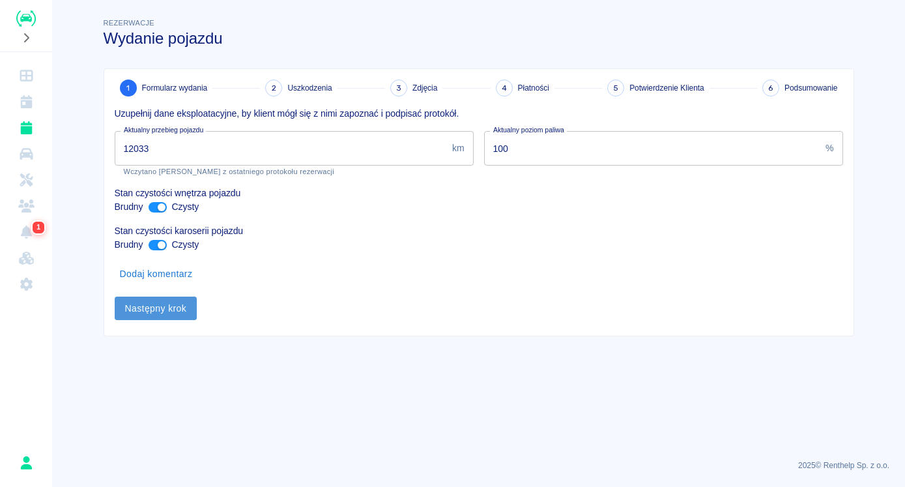
click at [166, 315] on button "Następny krok" at bounding box center [156, 309] width 83 height 24
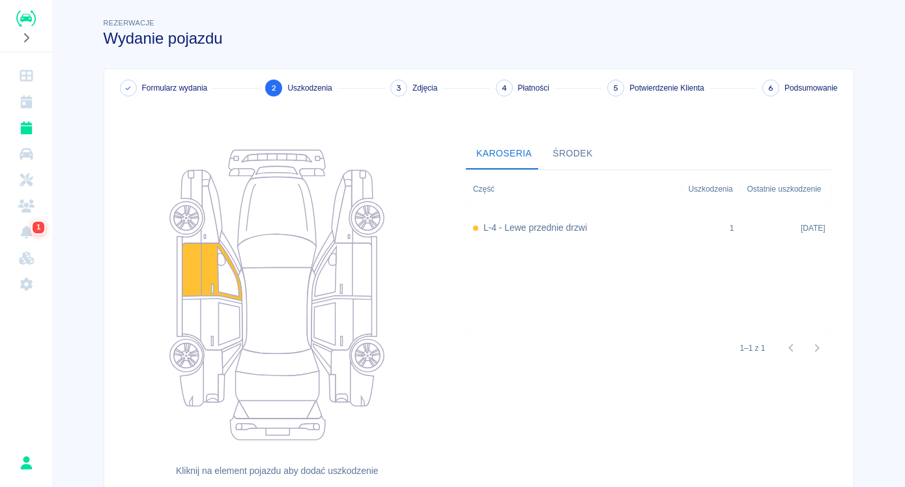
scroll to position [100, 0]
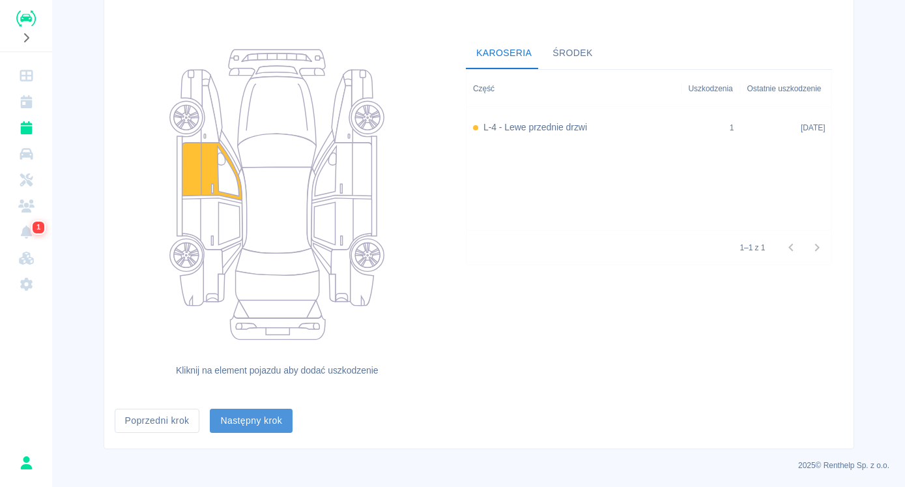
click at [230, 413] on button "Następny krok" at bounding box center [251, 421] width 83 height 24
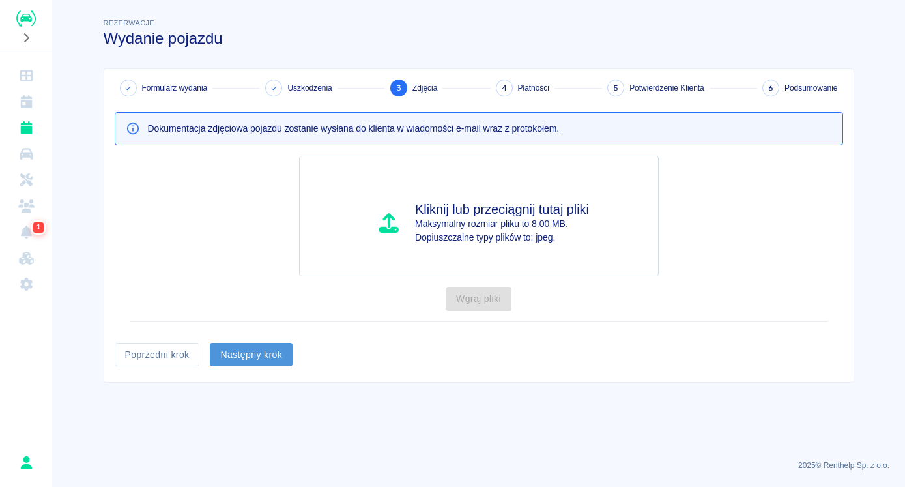
click at [244, 363] on button "Następny krok" at bounding box center [251, 355] width 83 height 24
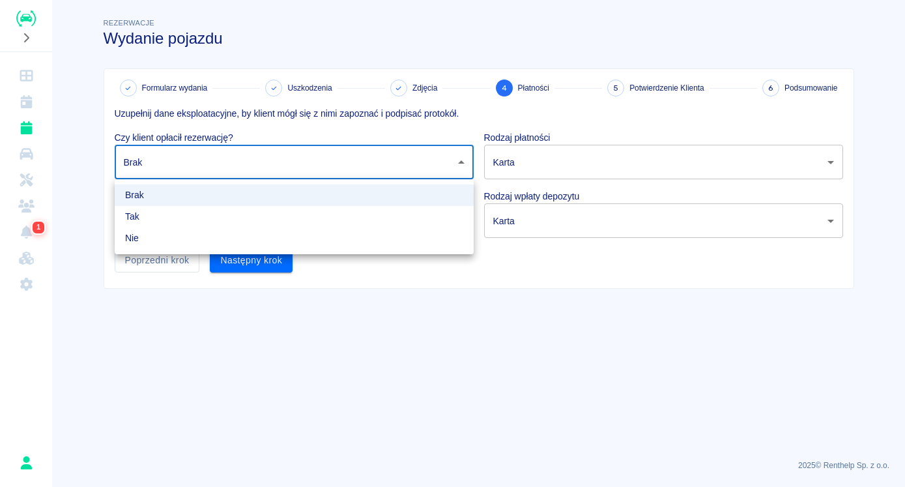
click at [422, 169] on body "Używamy plików Cookies, by zapewnić Ci najlepsze możliwe doświadczenie. Aby dow…" at bounding box center [452, 243] width 905 height 487
click at [422, 169] on div at bounding box center [452, 243] width 905 height 487
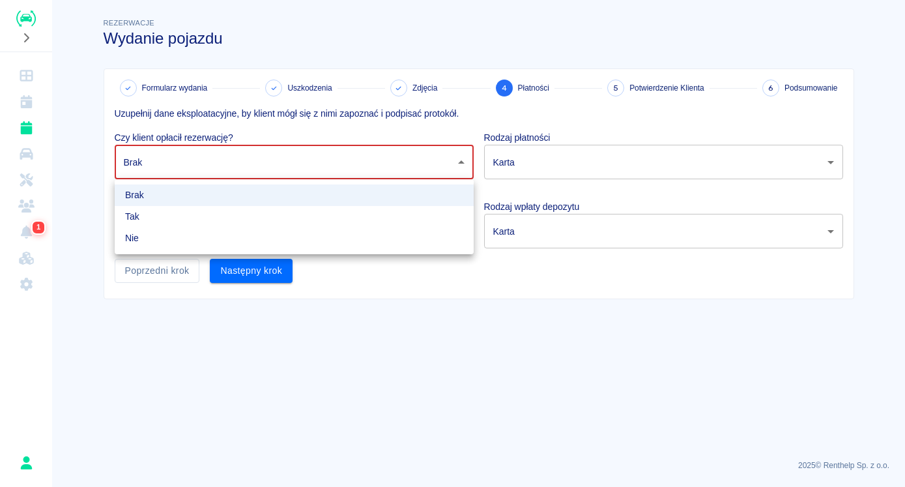
click at [379, 164] on body "Używamy plików Cookies, by zapewnić Ci najlepsze możliwe doświadczenie. Aby dow…" at bounding box center [452, 243] width 905 height 487
click at [270, 218] on li "Tak" at bounding box center [294, 217] width 359 height 22
type input "true"
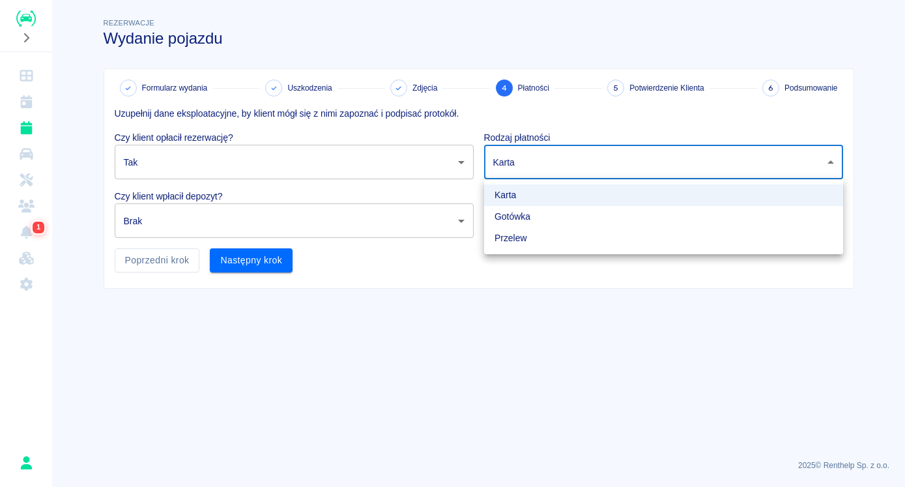
click at [549, 165] on body "Używamy plików Cookies, by zapewnić Ci najlepsze możliwe doświadczenie. Aby dow…" at bounding box center [452, 243] width 905 height 487
click at [522, 195] on li "Karta" at bounding box center [663, 195] width 359 height 22
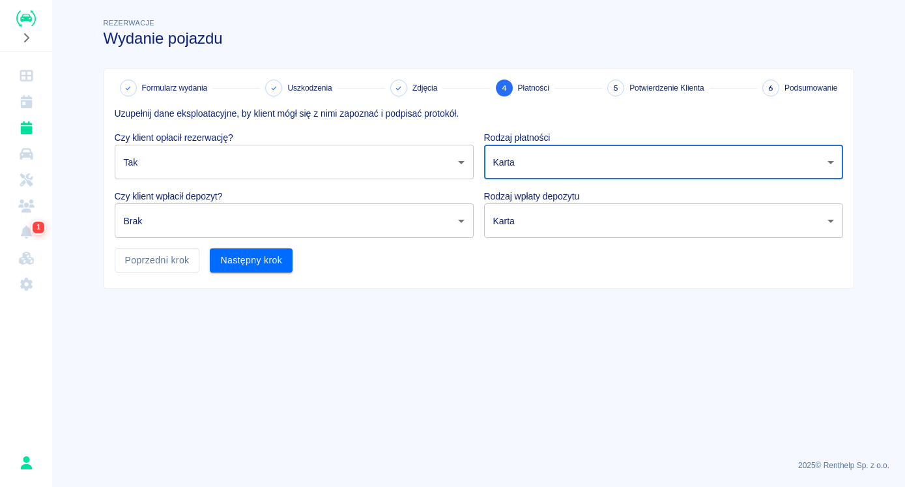
click at [314, 225] on body "Używamy plików Cookies, by zapewnić Ci najlepsze możliwe doświadczenie. Aby dow…" at bounding box center [452, 243] width 905 height 487
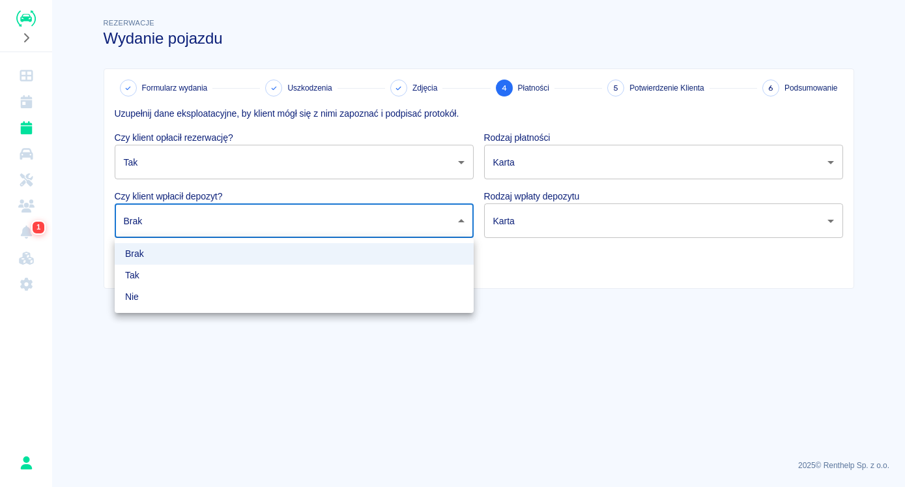
click at [151, 296] on li "Nie" at bounding box center [294, 297] width 359 height 22
type input "false"
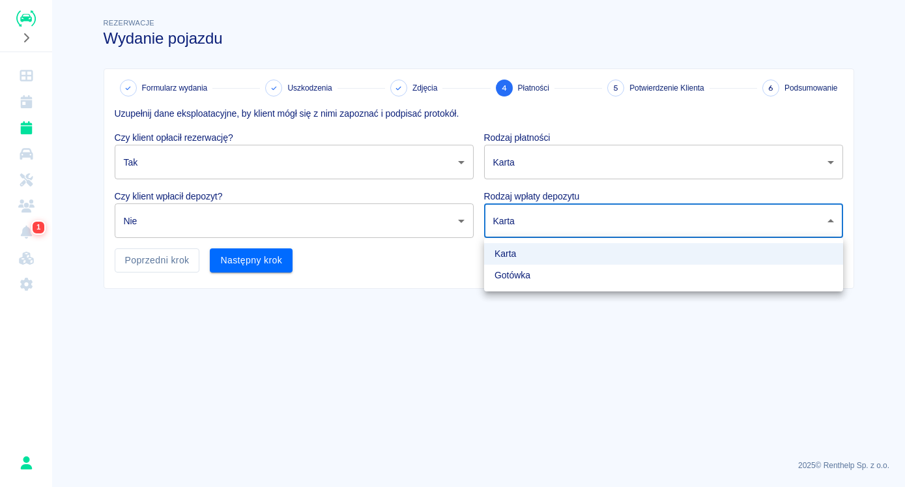
click at [536, 225] on body "Używamy plików Cookies, by zapewnić Ci najlepsze możliwe doświadczenie. Aby dow…" at bounding box center [452, 243] width 905 height 487
click at [514, 272] on li "Gotówka" at bounding box center [663, 276] width 359 height 22
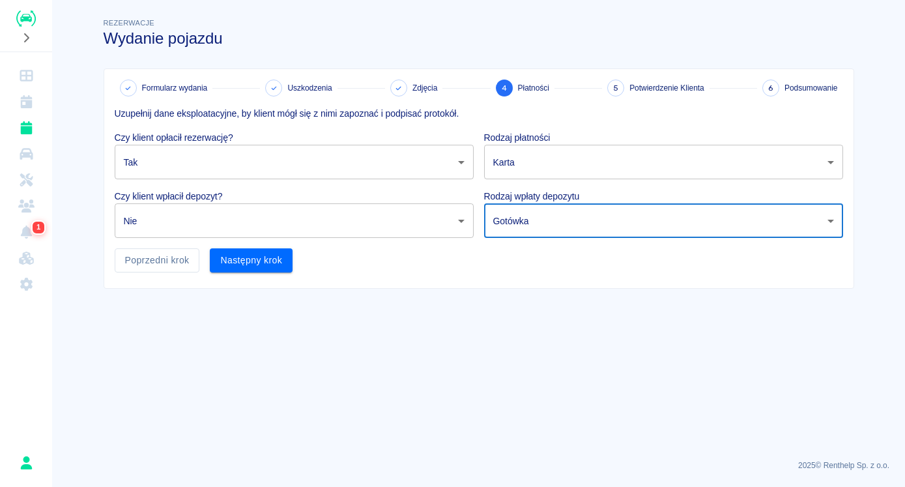
type input "cash"
click at [277, 259] on button "Następny krok" at bounding box center [251, 260] width 83 height 24
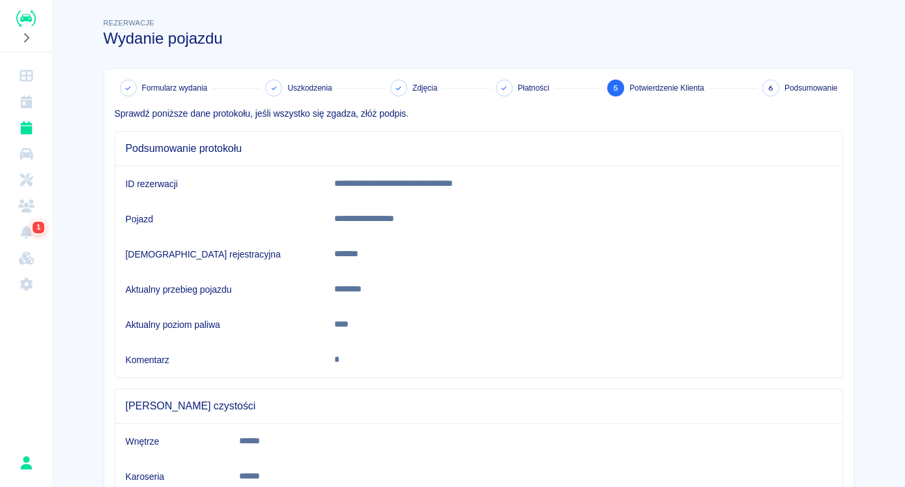
scroll to position [96, 0]
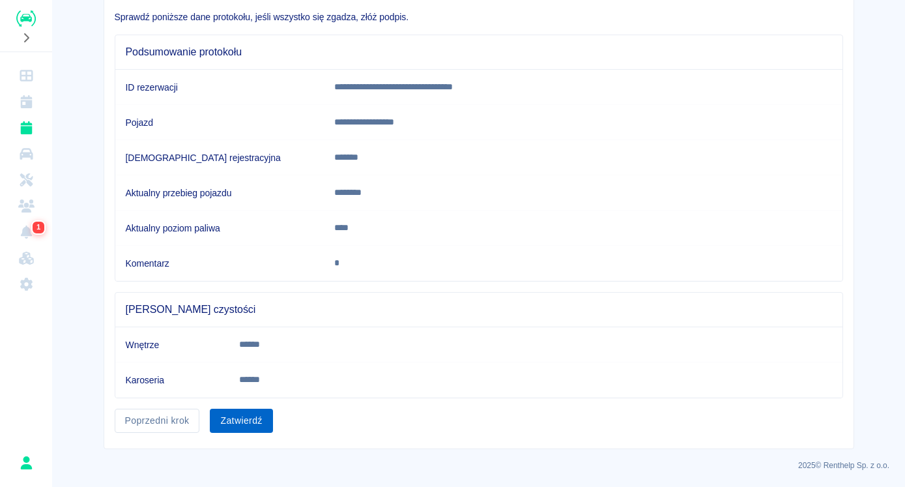
click at [222, 416] on button "Zatwierdź" at bounding box center [241, 421] width 63 height 24
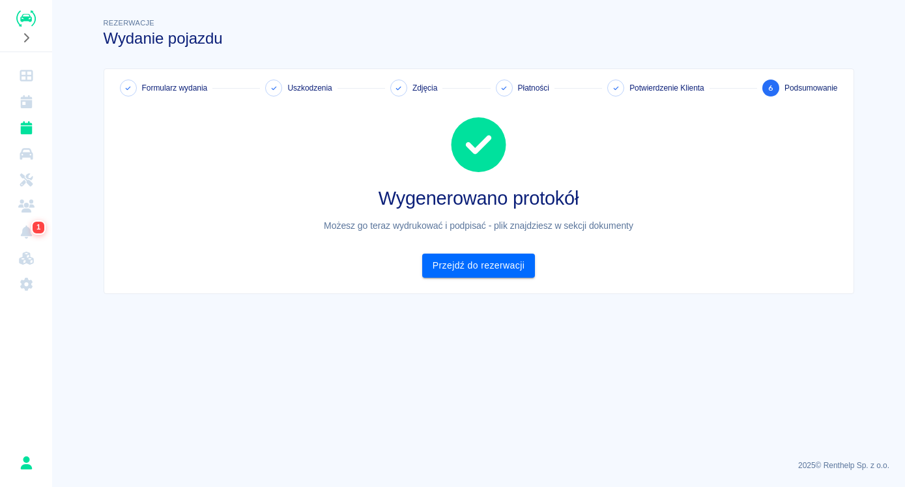
scroll to position [0, 0]
click at [469, 264] on link "Przejdź do rezerwacji" at bounding box center [478, 265] width 113 height 24
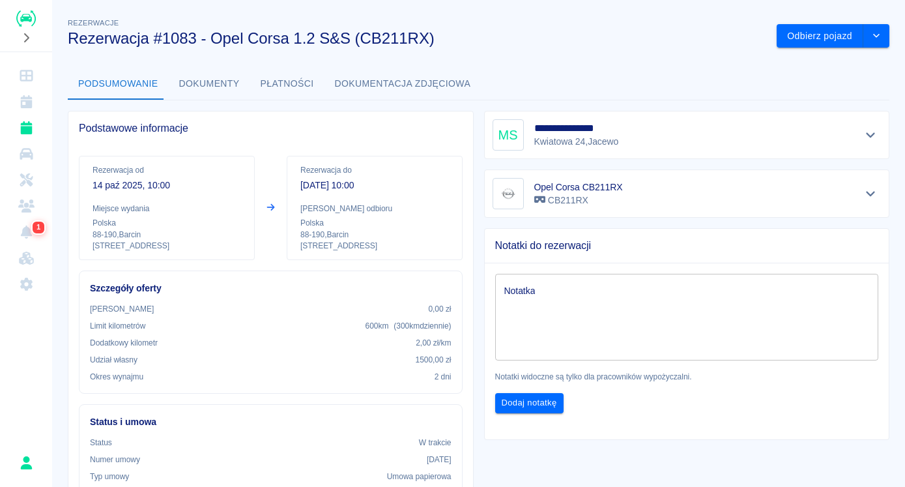
click at [201, 76] on button "Dokumenty" at bounding box center [209, 83] width 81 height 31
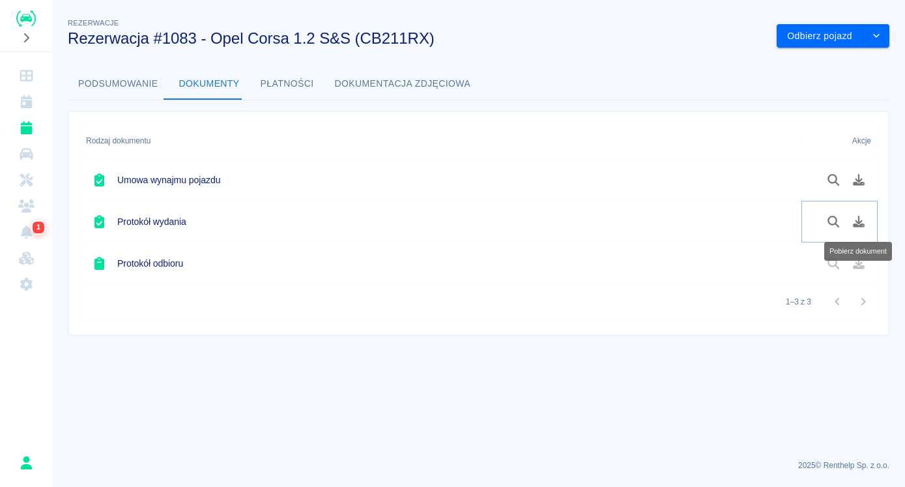
click at [857, 222] on icon "Pobierz dokument" at bounding box center [859, 222] width 12 height 12
